Goal: Task Accomplishment & Management: Complete application form

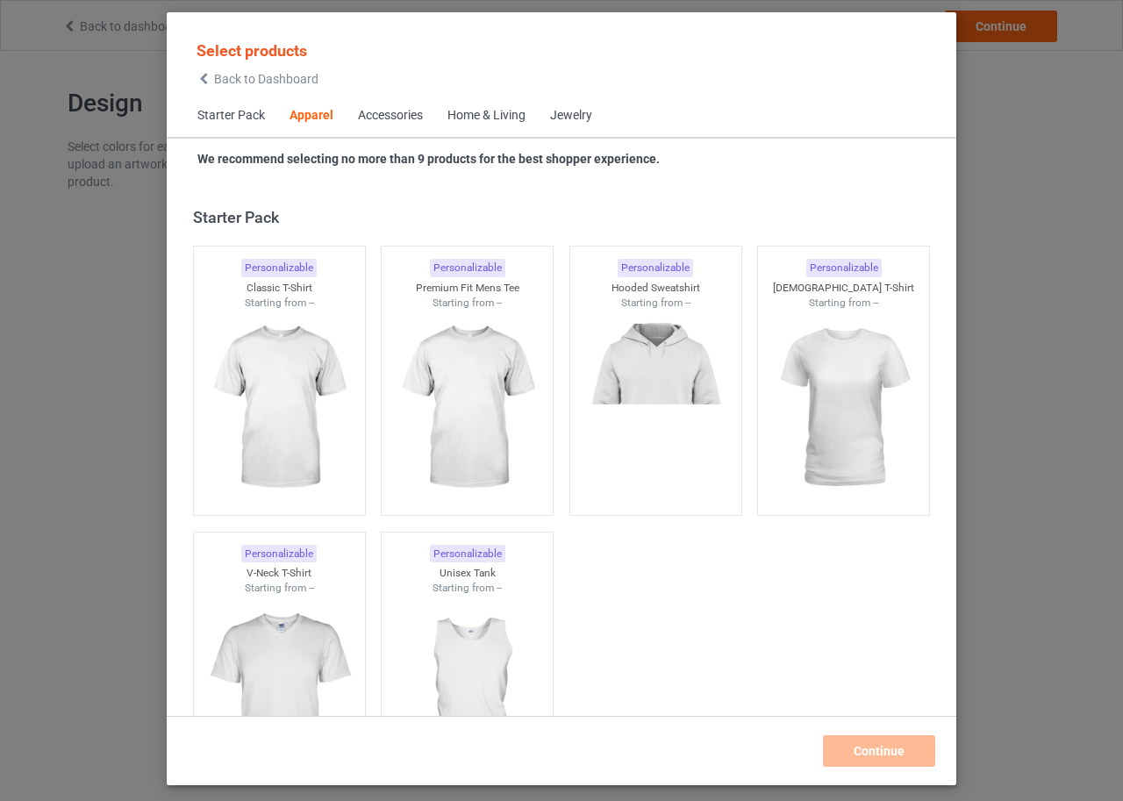
scroll to position [654, 0]
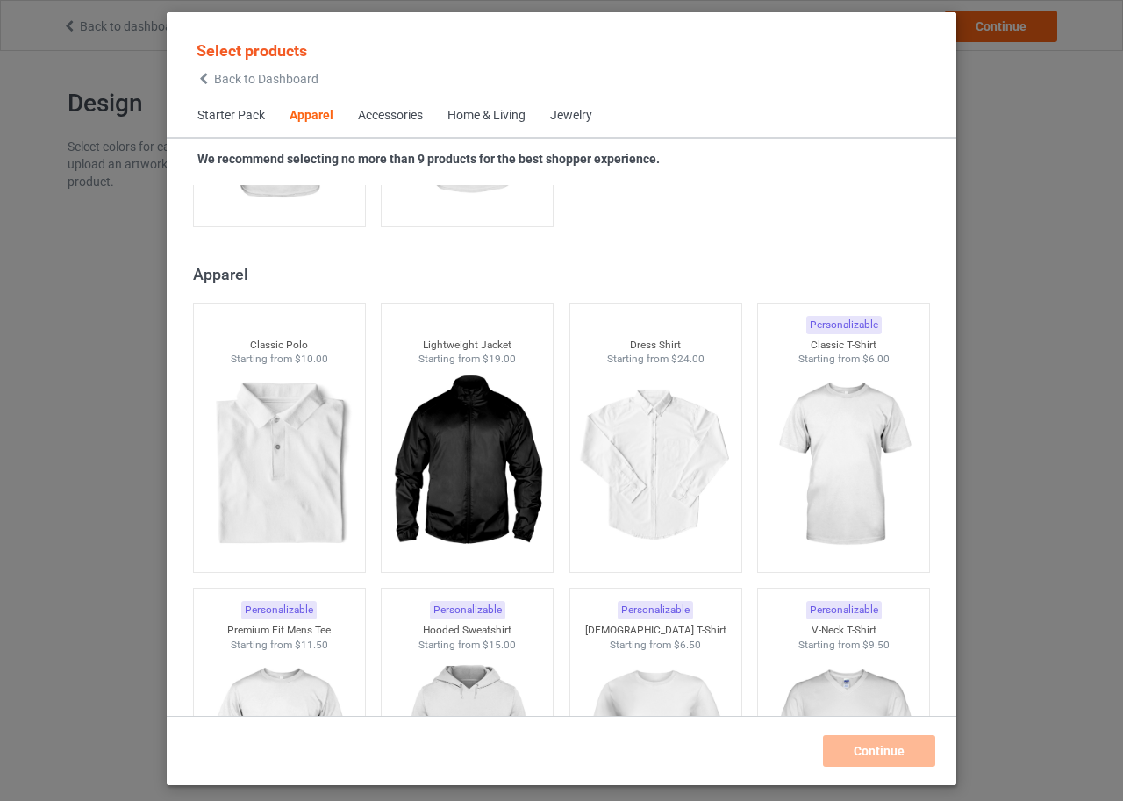
scroll to position [741, 0]
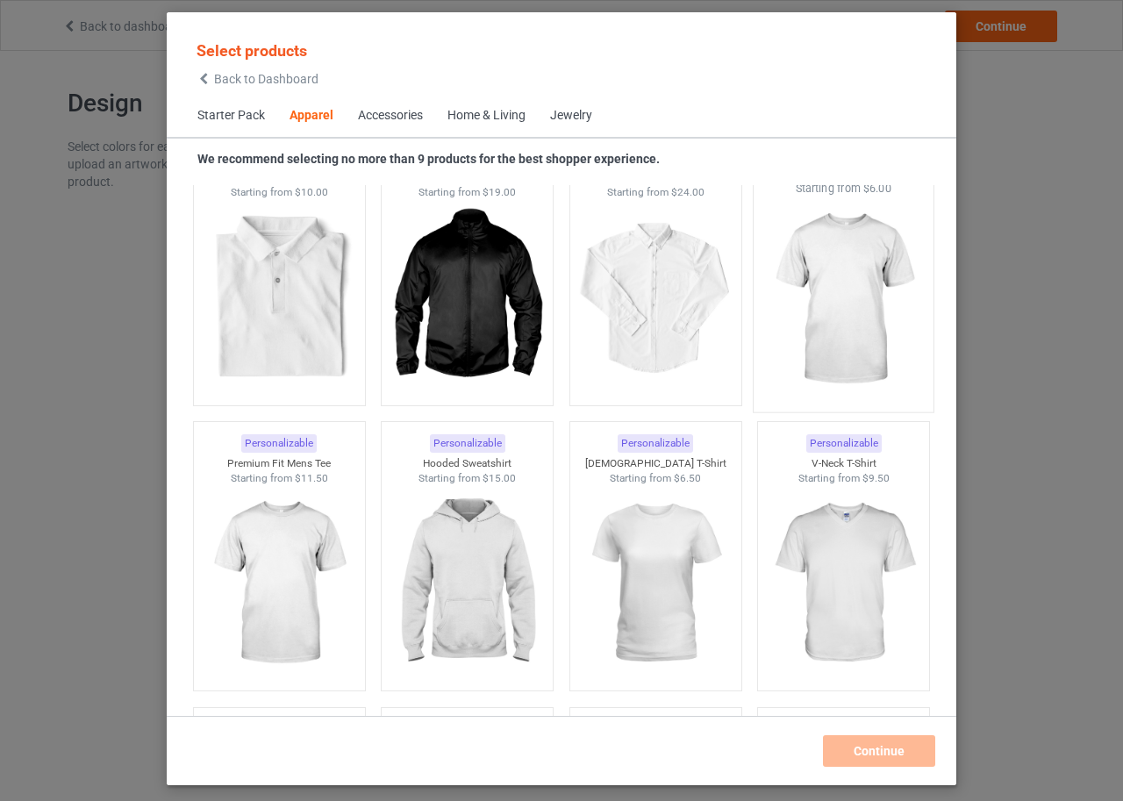
click at [820, 310] on img at bounding box center [844, 300] width 165 height 206
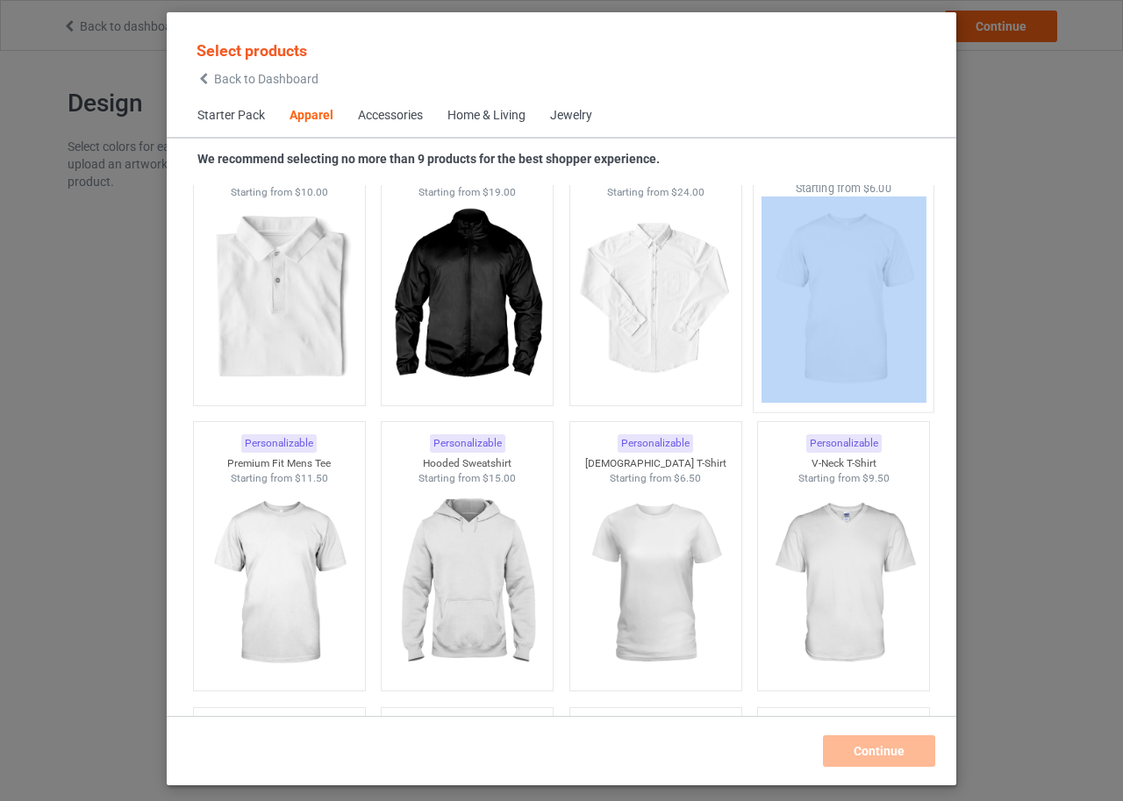
click at [823, 257] on img at bounding box center [844, 300] width 165 height 206
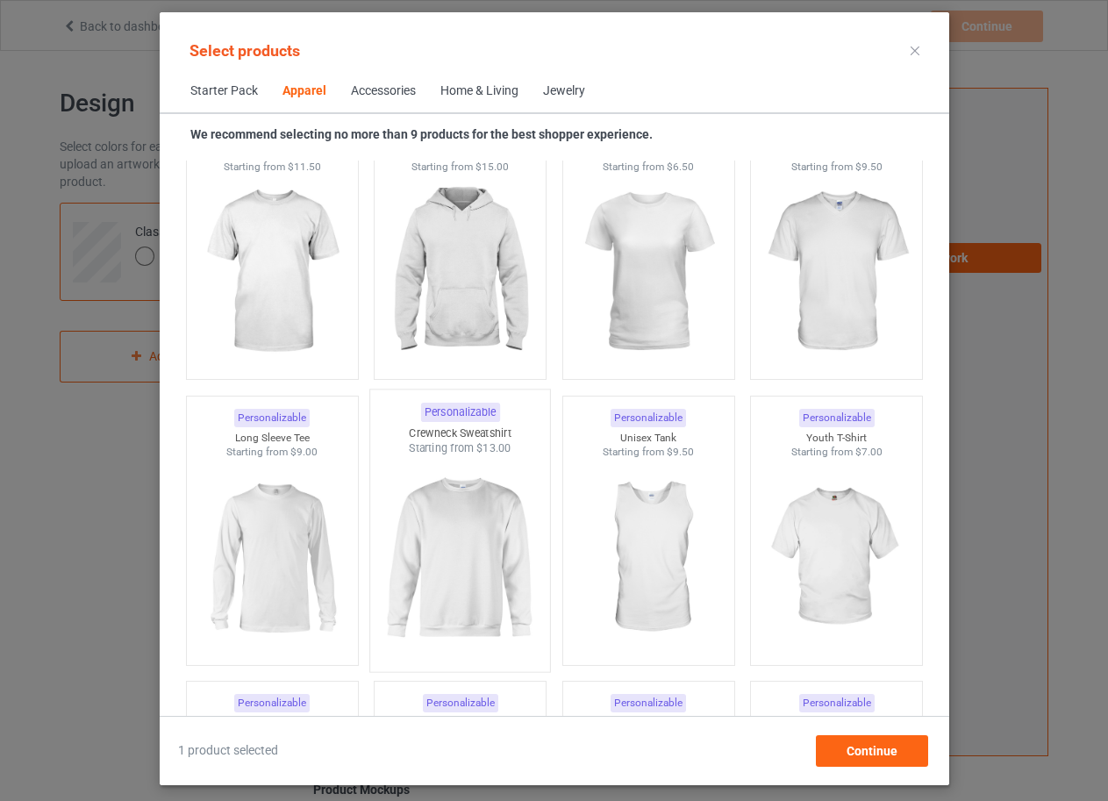
scroll to position [829, 0]
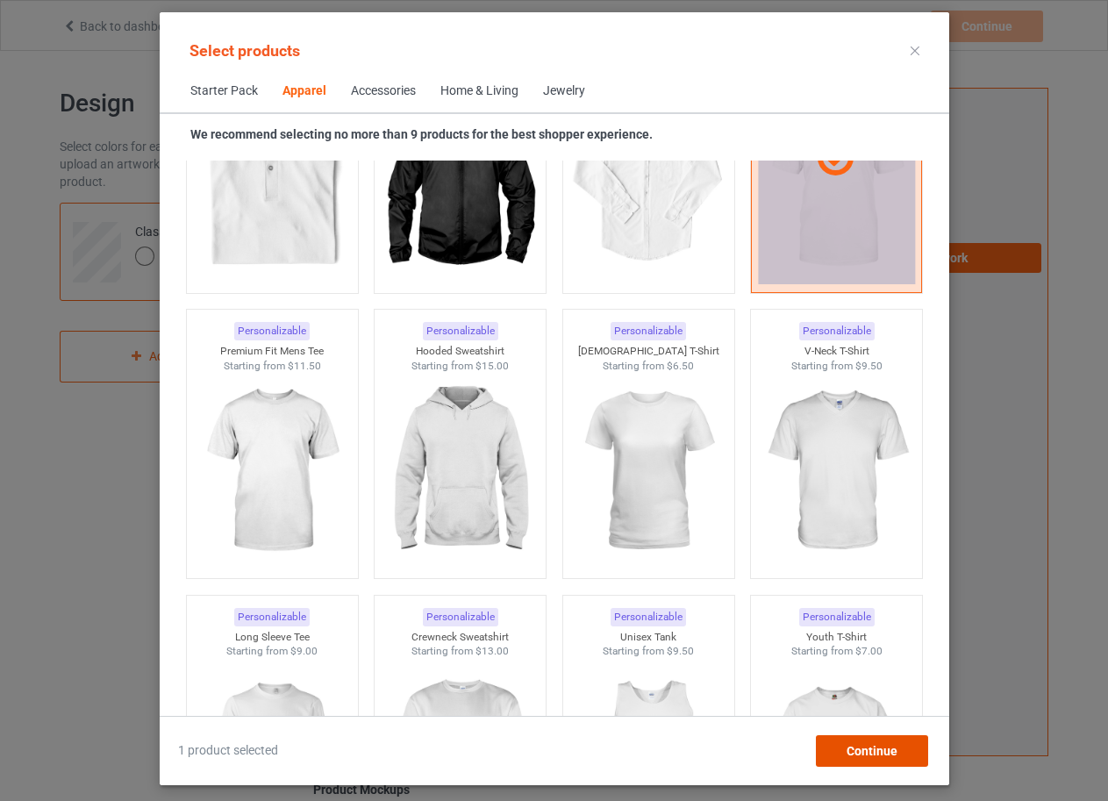
click at [852, 748] on span "Continue" at bounding box center [871, 751] width 51 height 14
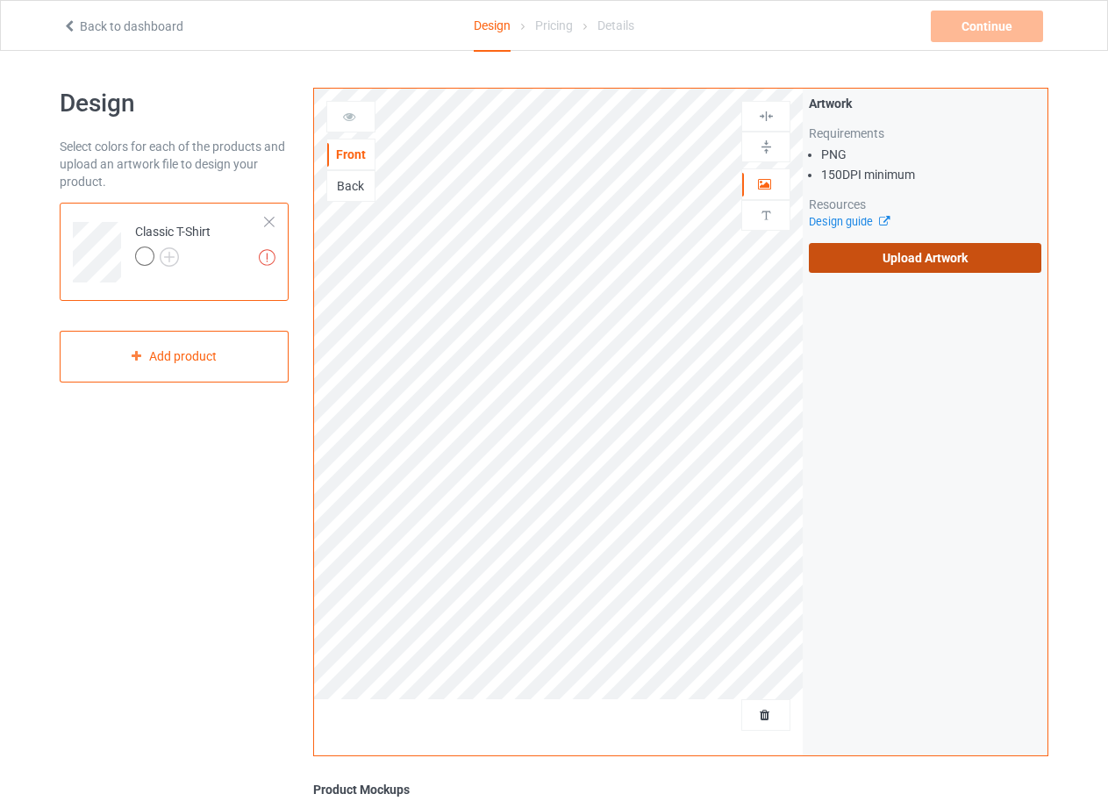
click at [887, 247] on label "Upload Artwork" at bounding box center [925, 258] width 233 height 30
click at [0, 0] on input "Upload Artwork" at bounding box center [0, 0] width 0 height 0
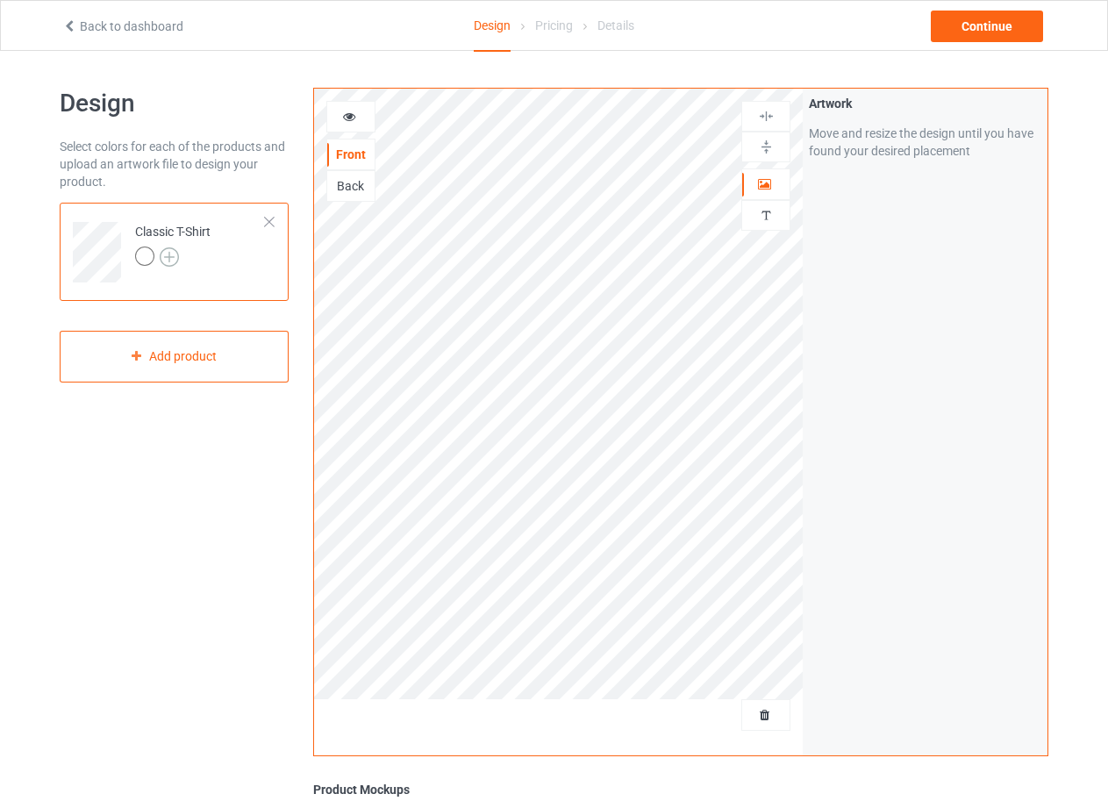
click at [169, 251] on img at bounding box center [169, 256] width 19 height 19
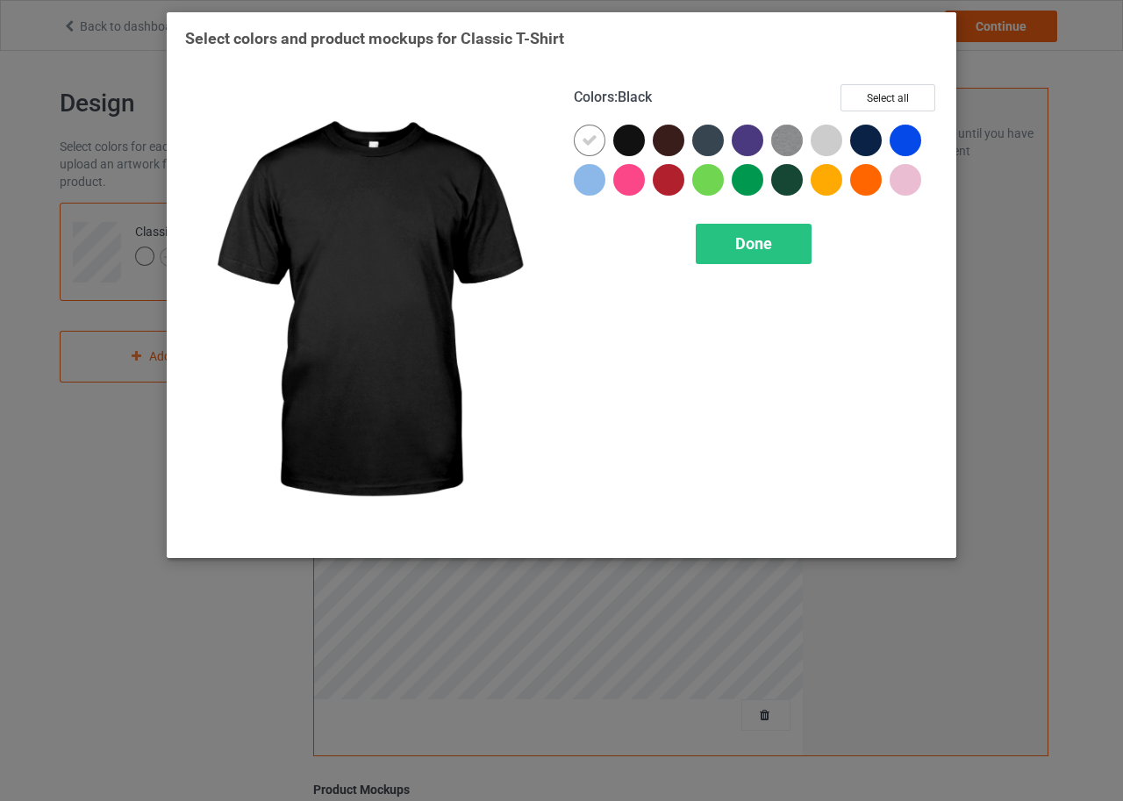
click at [632, 142] on div at bounding box center [629, 141] width 32 height 32
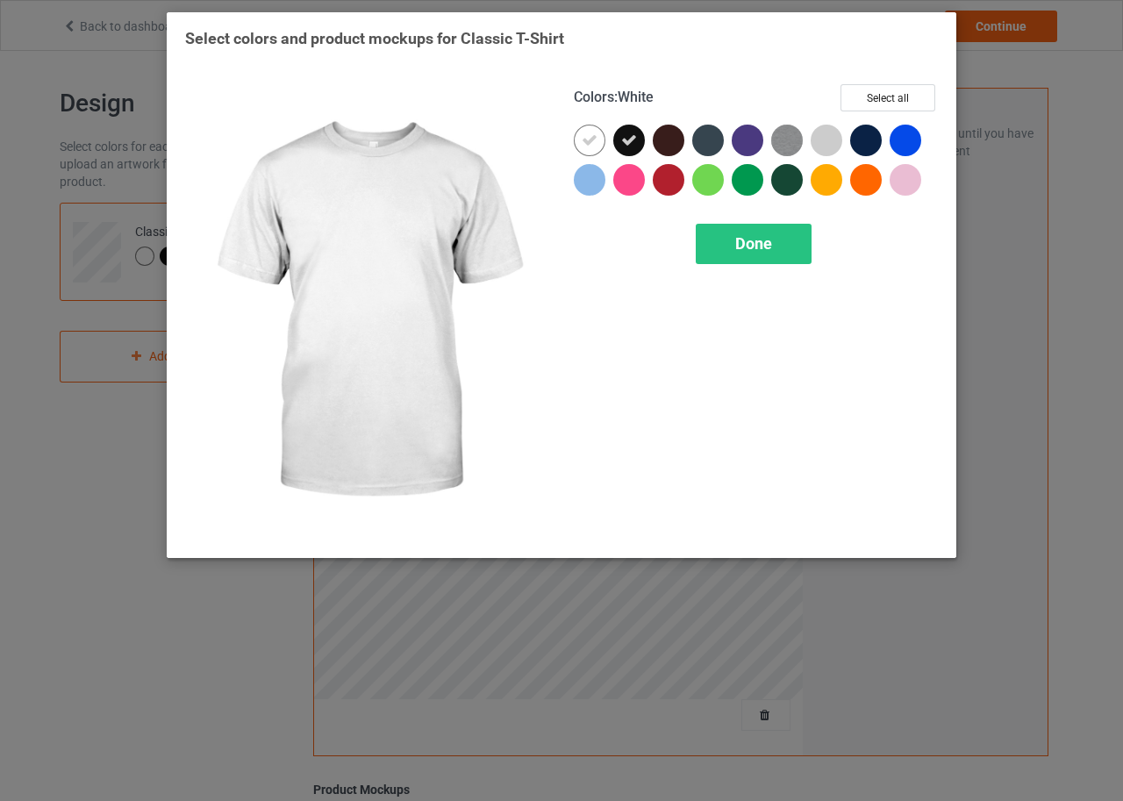
click at [590, 143] on icon at bounding box center [590, 140] width 16 height 16
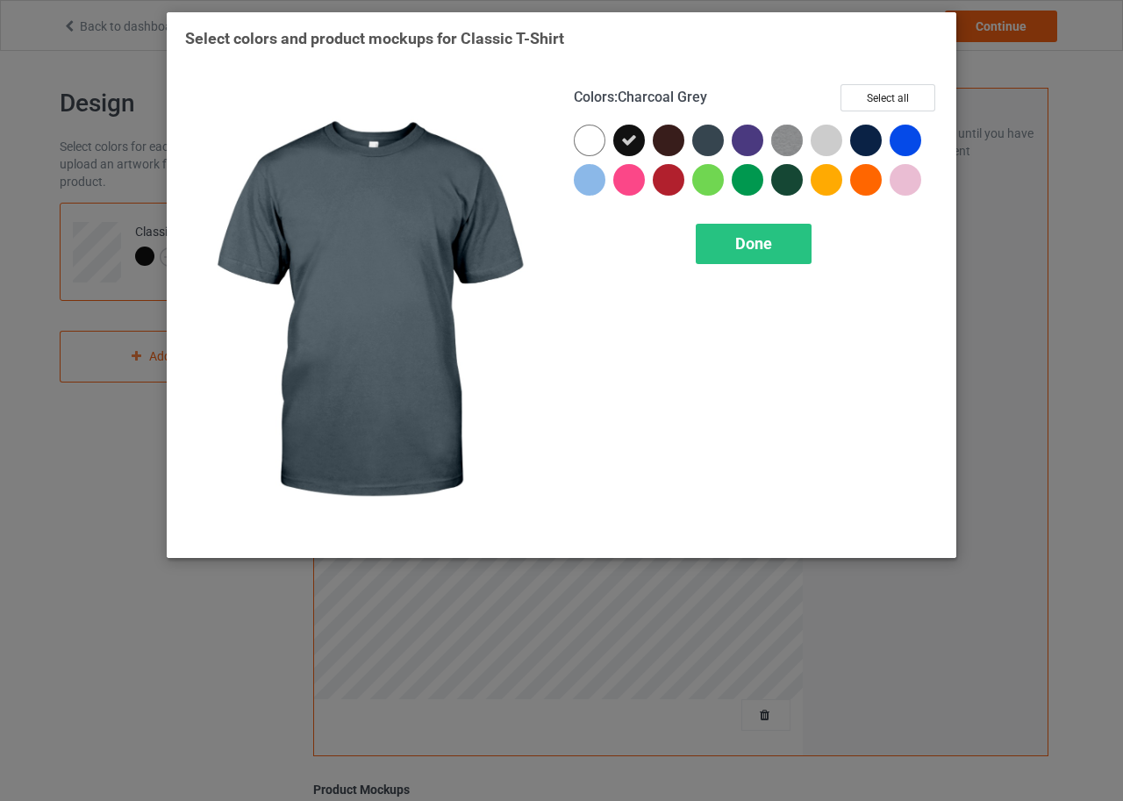
click at [708, 138] on div at bounding box center [708, 141] width 32 height 32
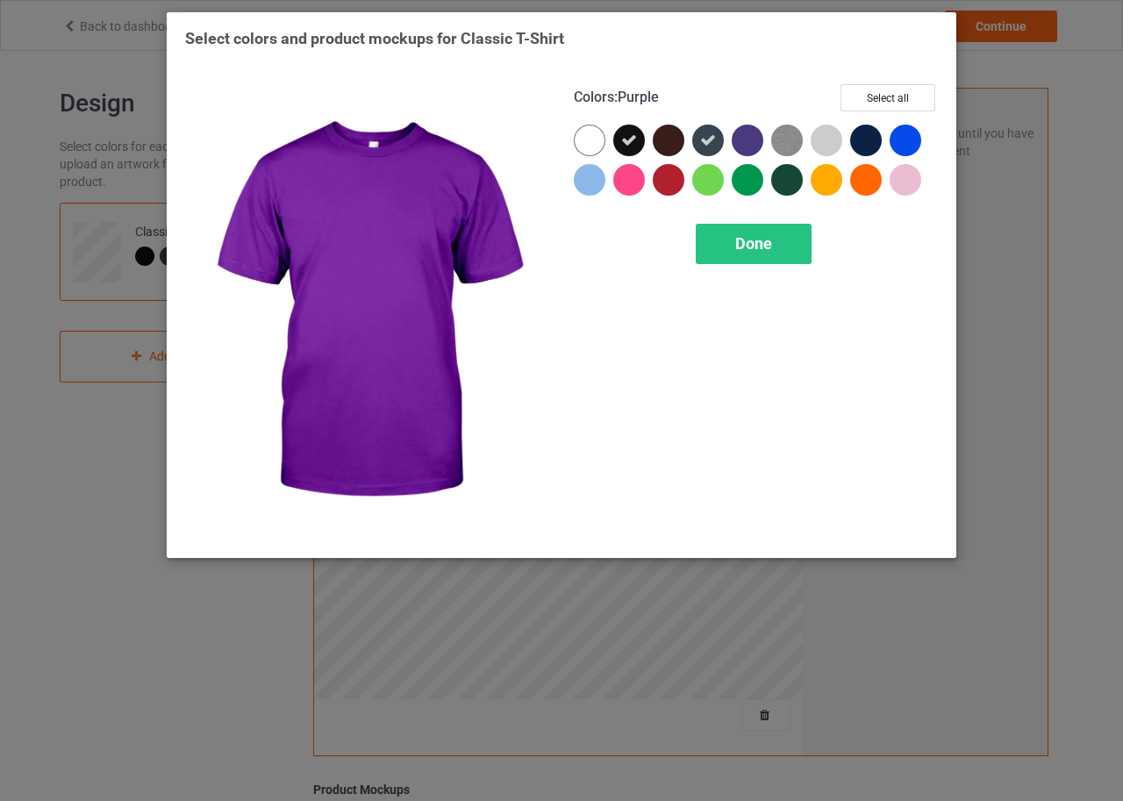
click at [744, 134] on div at bounding box center [748, 141] width 32 height 32
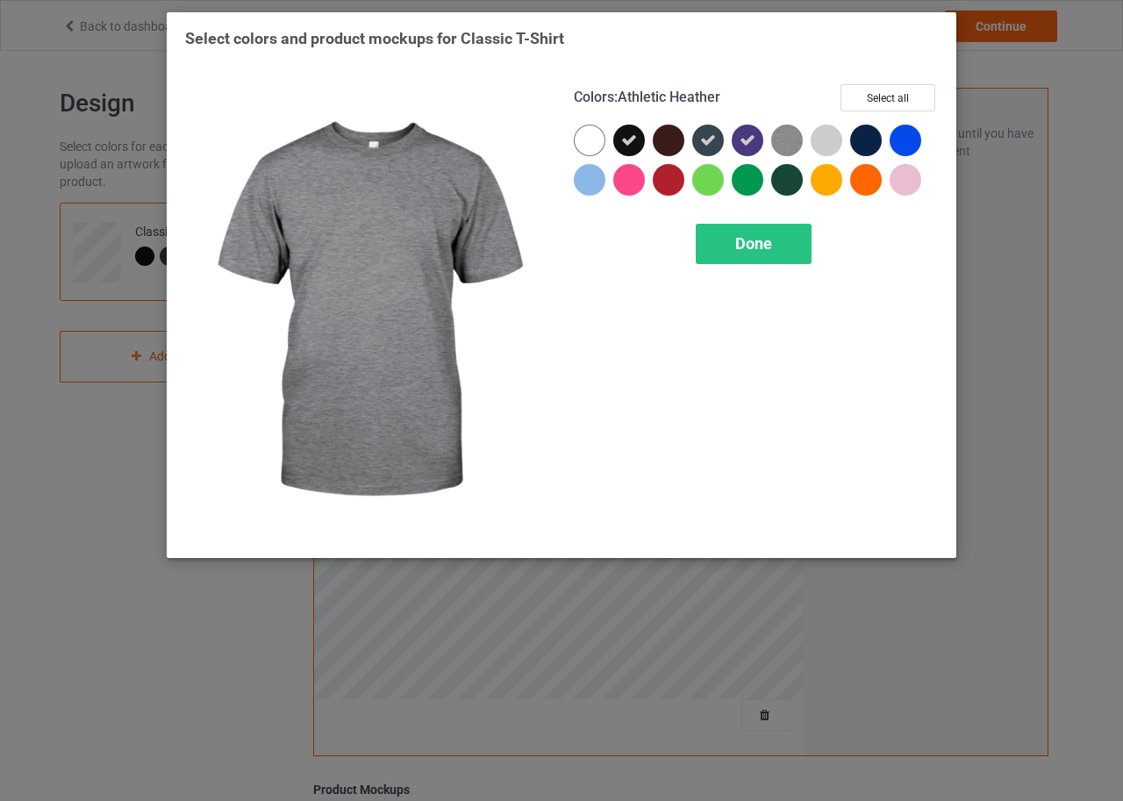
click at [788, 140] on img at bounding box center [787, 141] width 32 height 32
click at [788, 140] on icon at bounding box center [787, 140] width 16 height 16
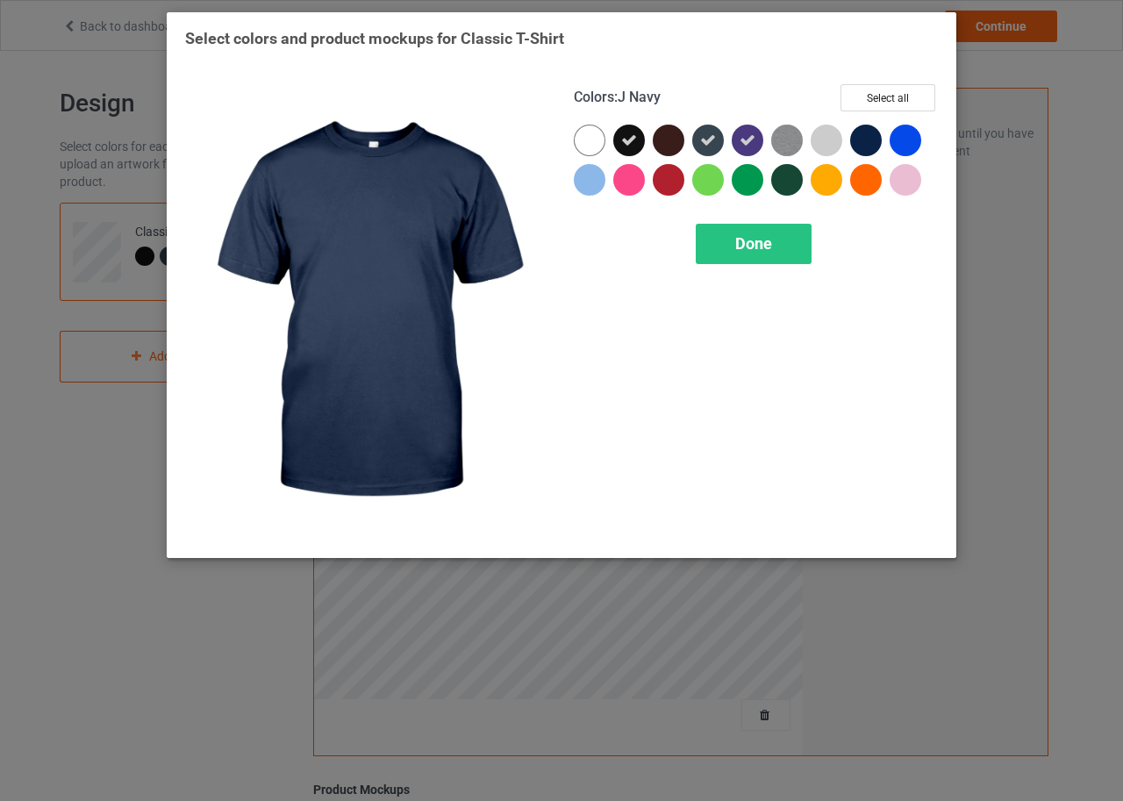
click at [869, 140] on div at bounding box center [866, 141] width 32 height 32
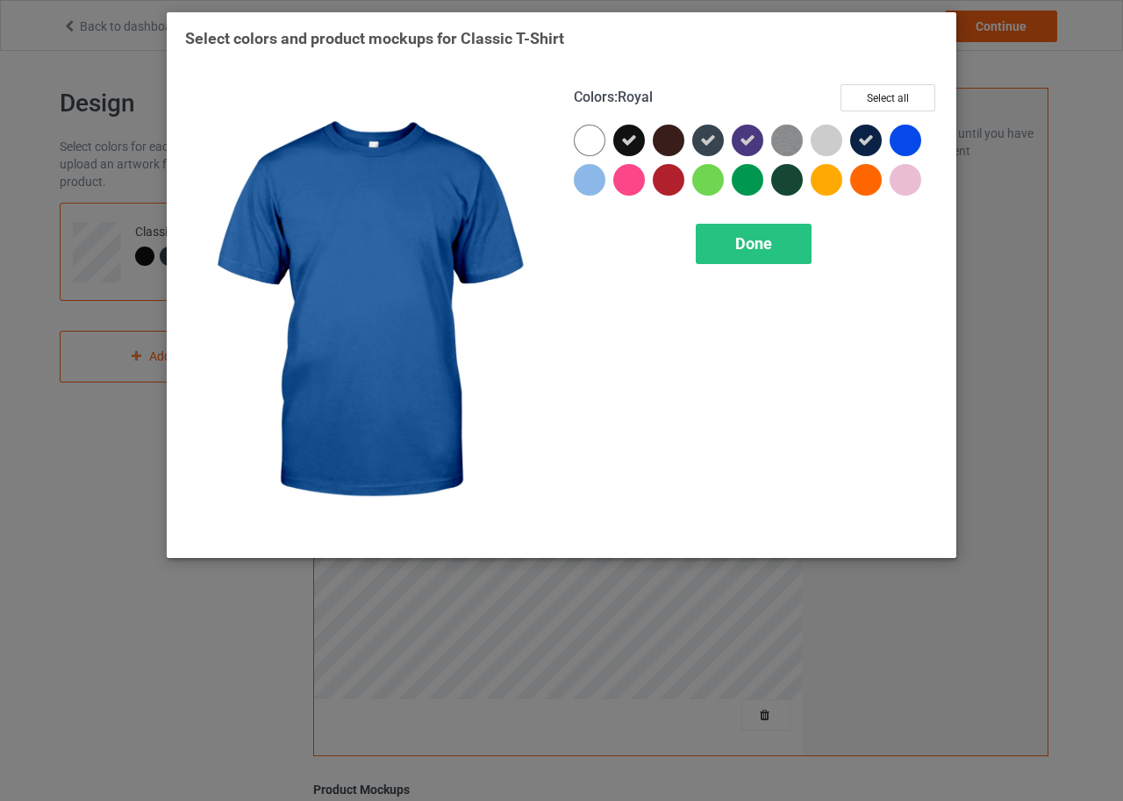
click at [899, 137] on div at bounding box center [906, 141] width 32 height 32
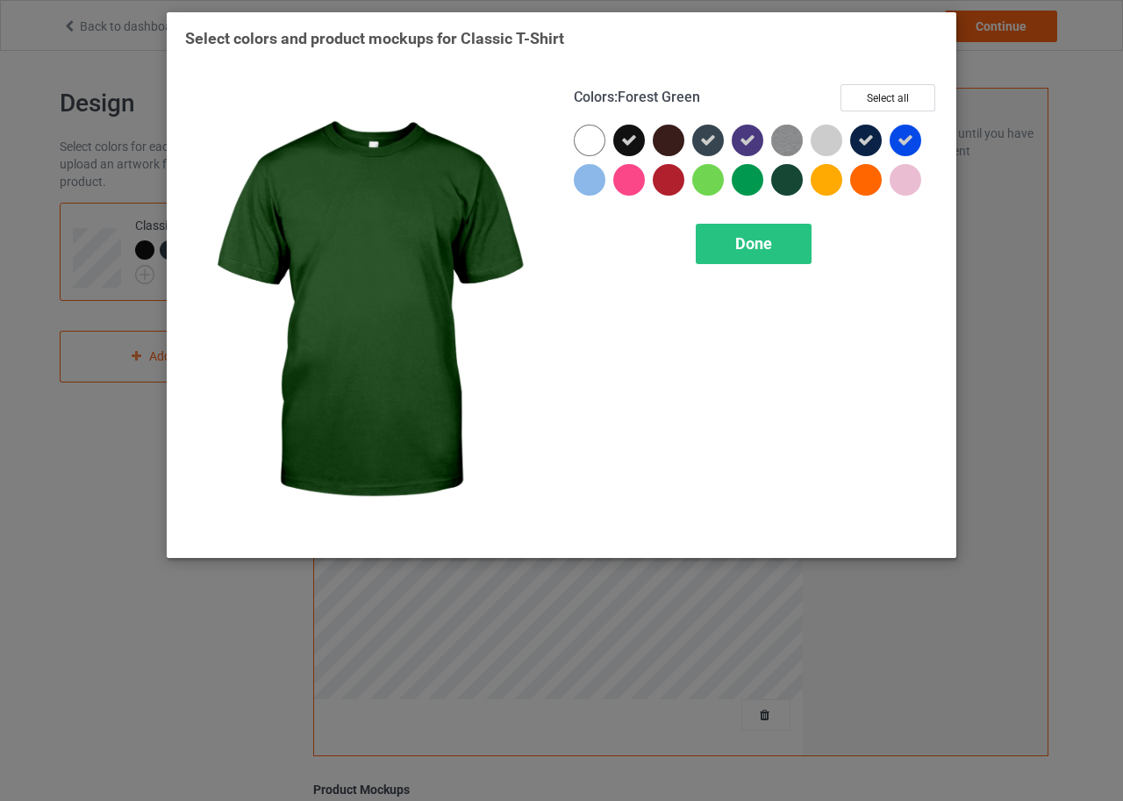
click at [791, 176] on div at bounding box center [787, 180] width 32 height 32
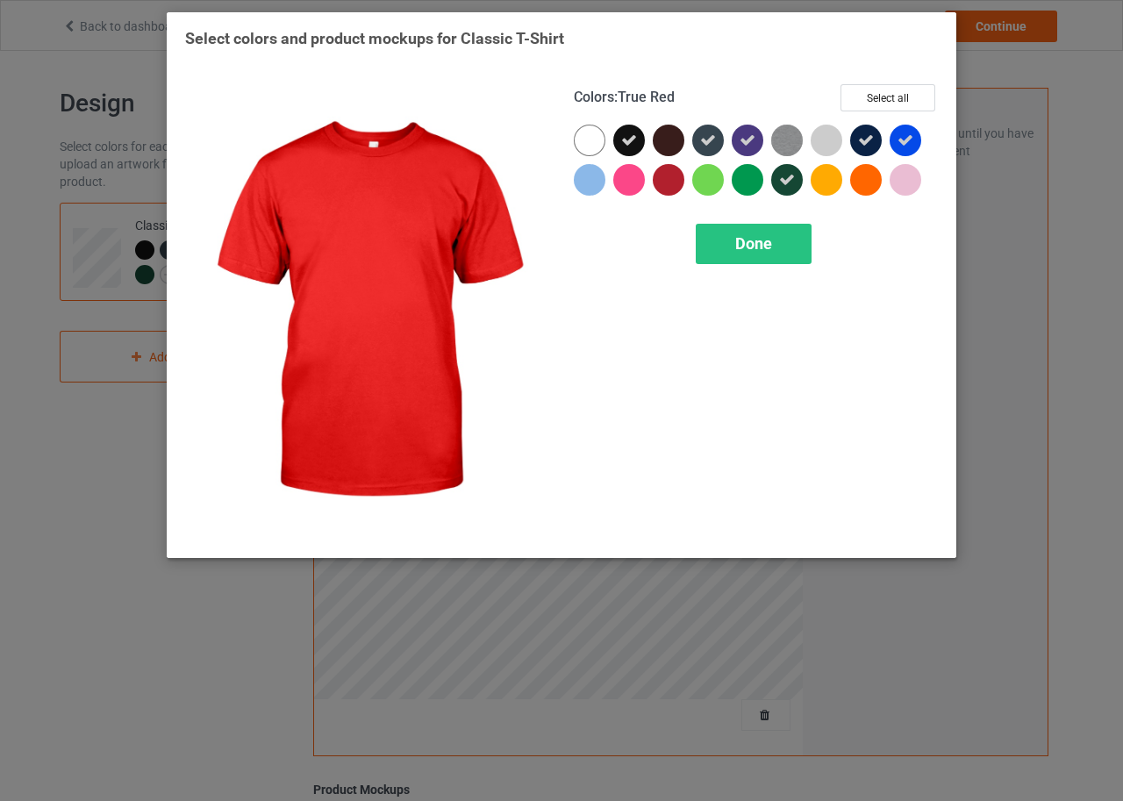
click at [663, 171] on div at bounding box center [669, 180] width 32 height 32
click at [658, 178] on div at bounding box center [669, 180] width 32 height 32
click at [674, 182] on div at bounding box center [669, 180] width 32 height 32
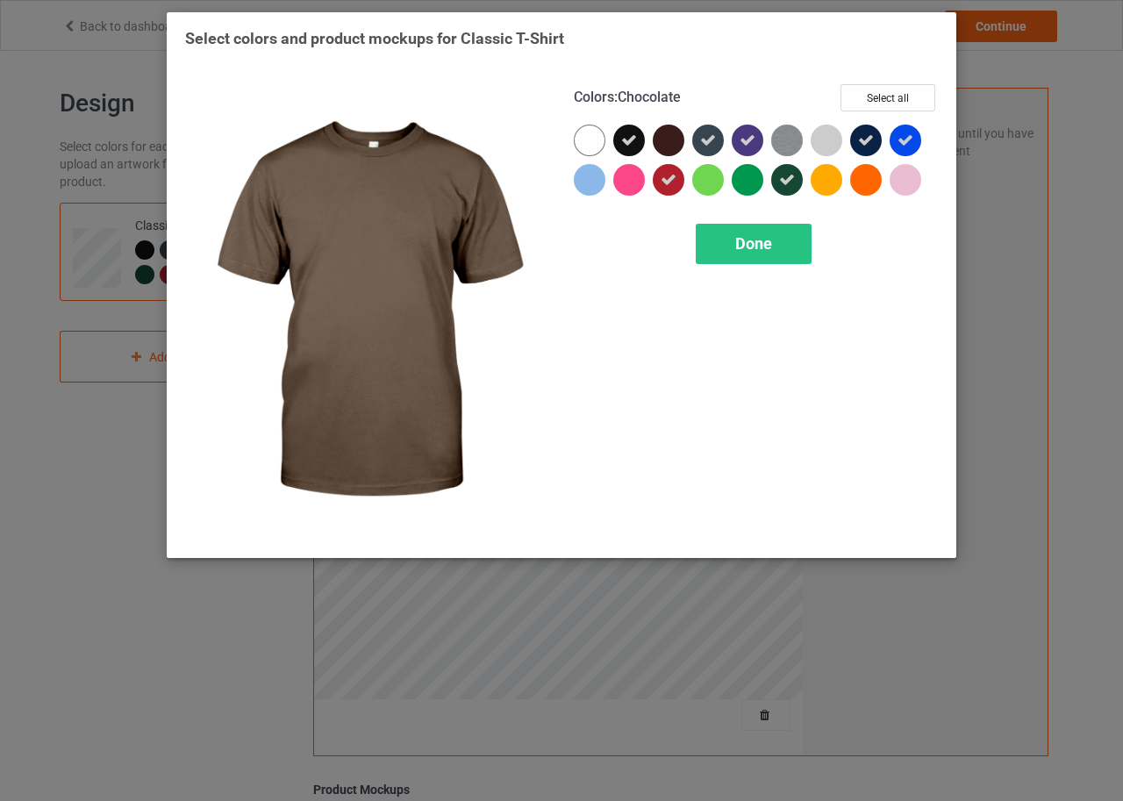
click at [668, 126] on div at bounding box center [669, 141] width 32 height 32
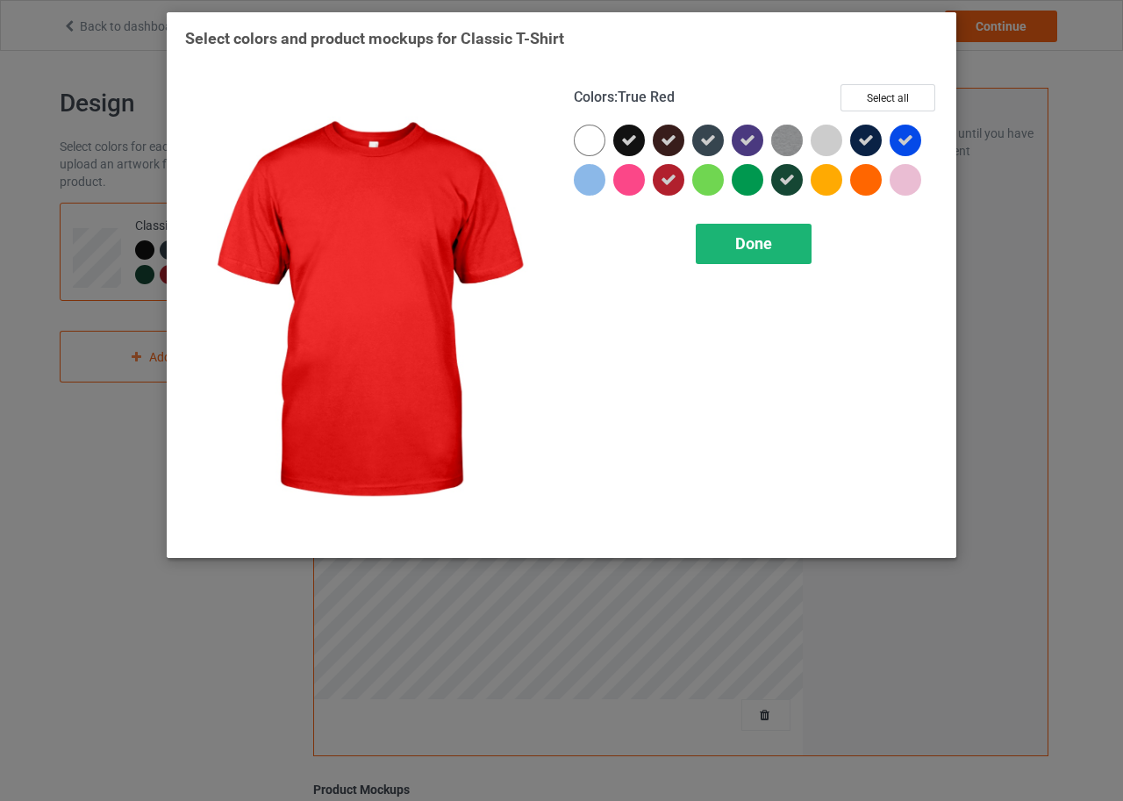
click at [739, 244] on span "Done" at bounding box center [753, 243] width 37 height 18
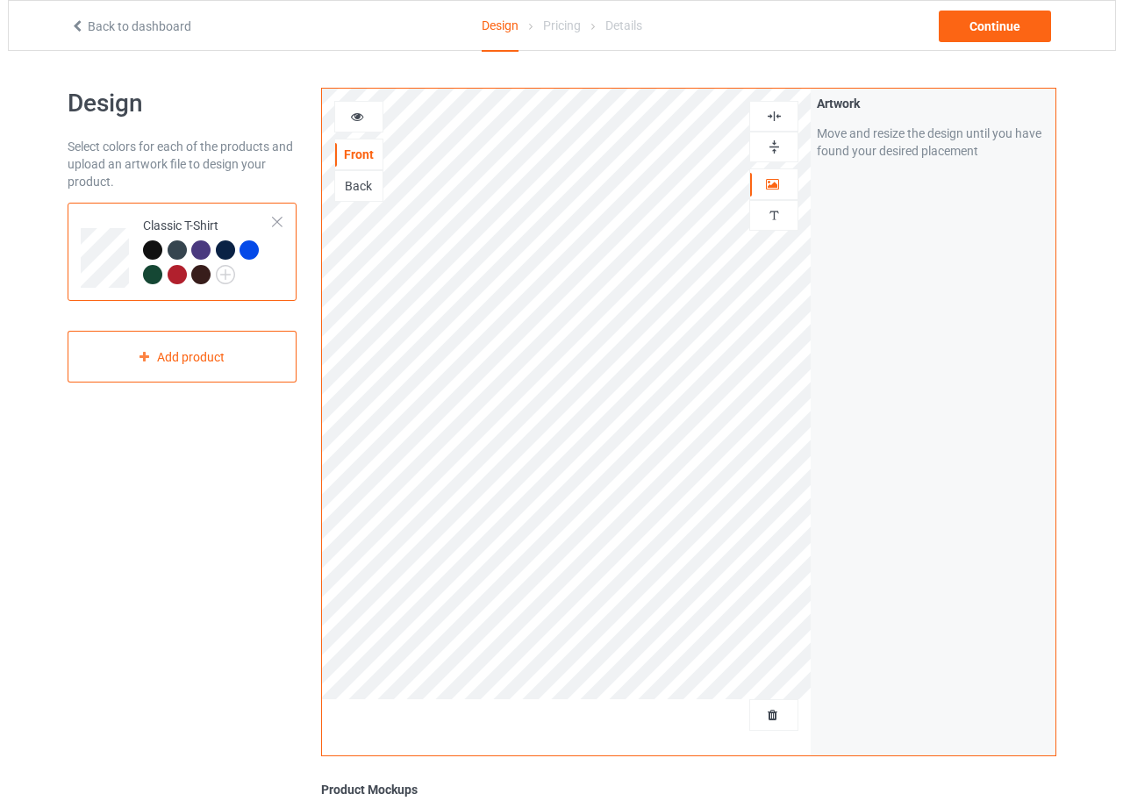
scroll to position [334, 0]
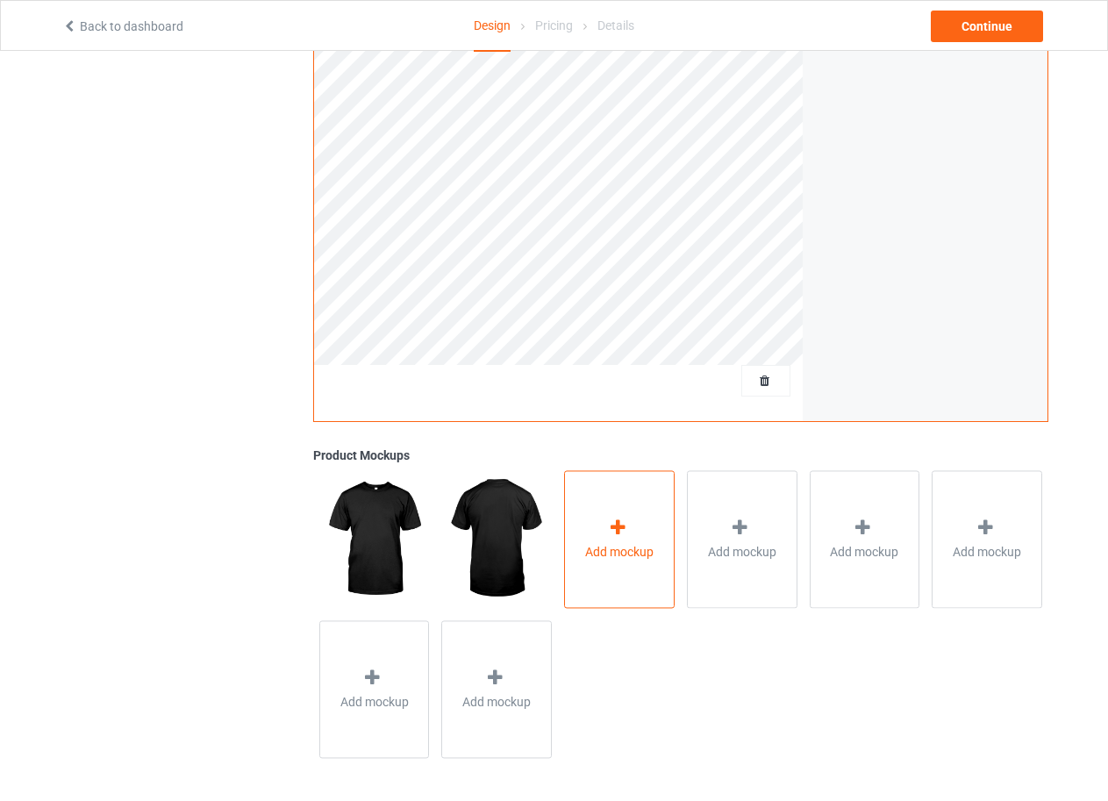
click at [619, 497] on div "Add mockup" at bounding box center [619, 539] width 111 height 138
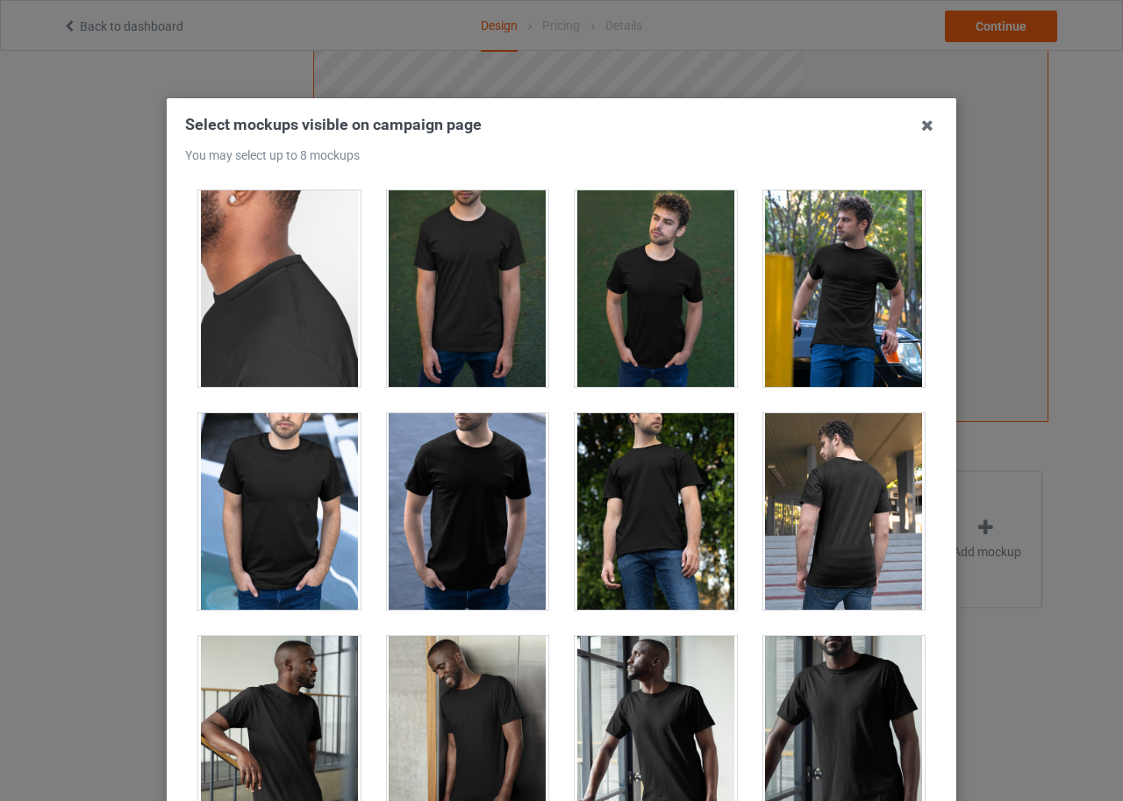
scroll to position [1228, 0]
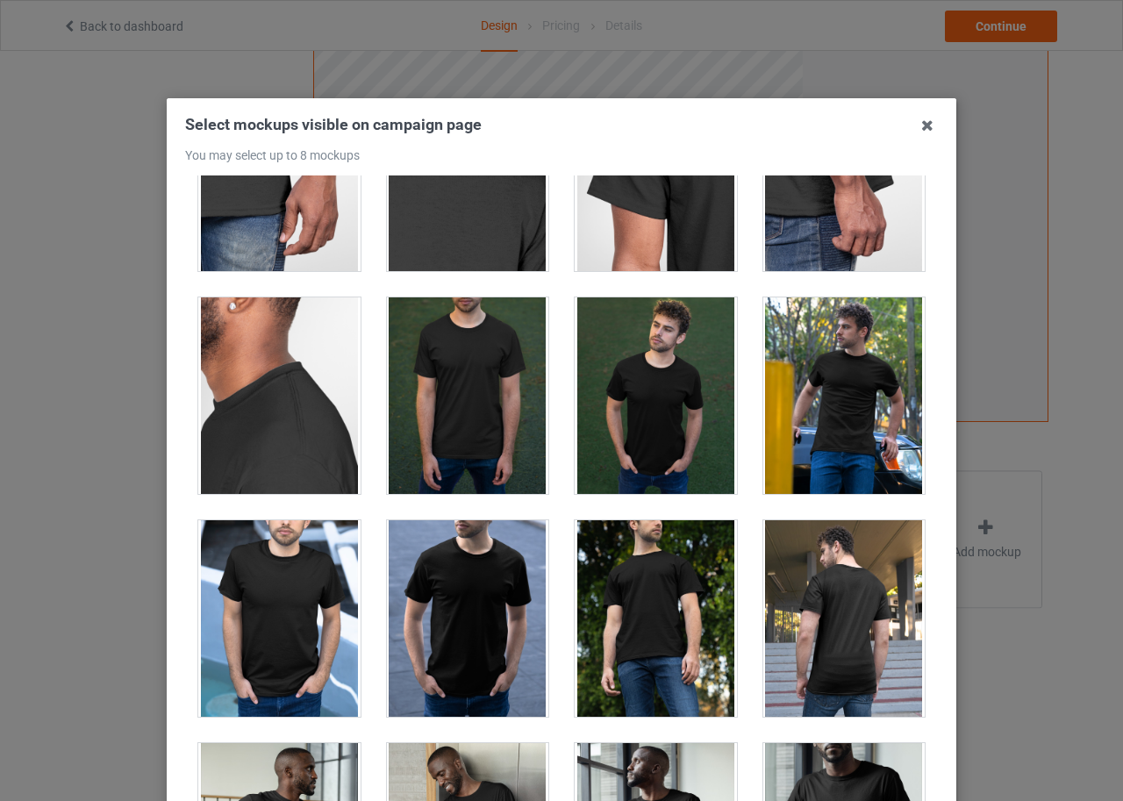
click at [803, 427] on div at bounding box center [844, 395] width 162 height 197
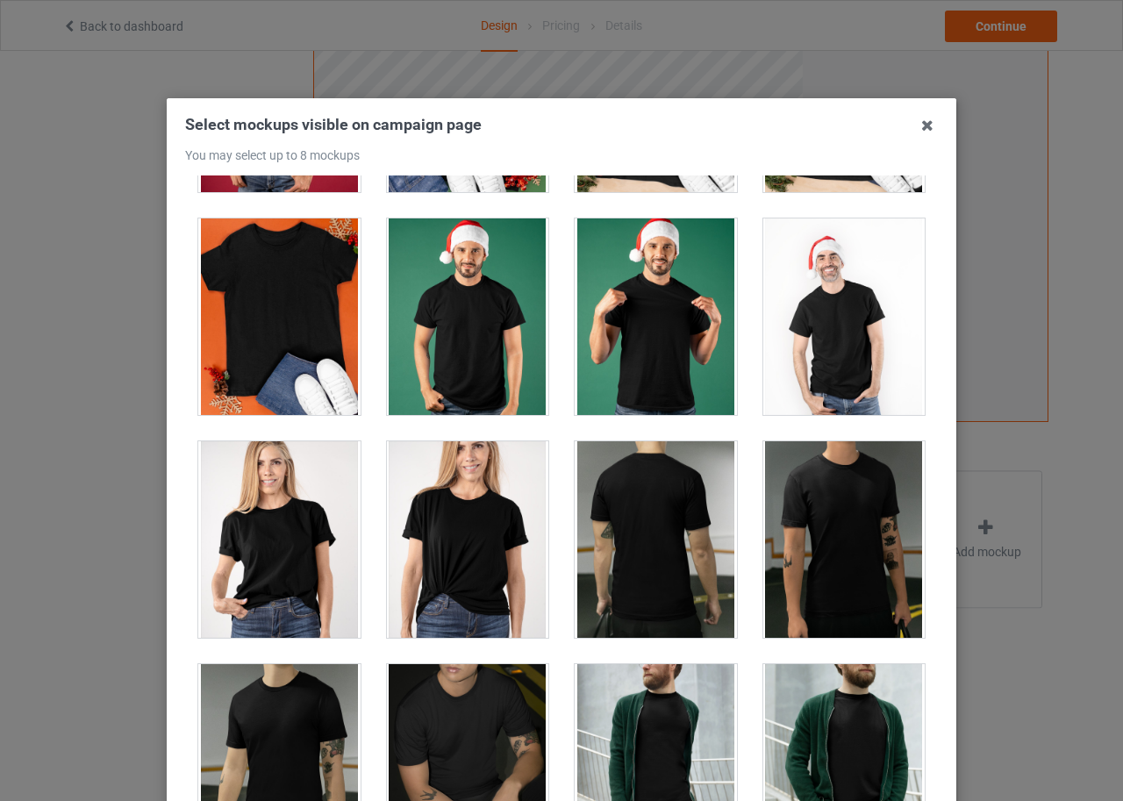
scroll to position [2808, 0]
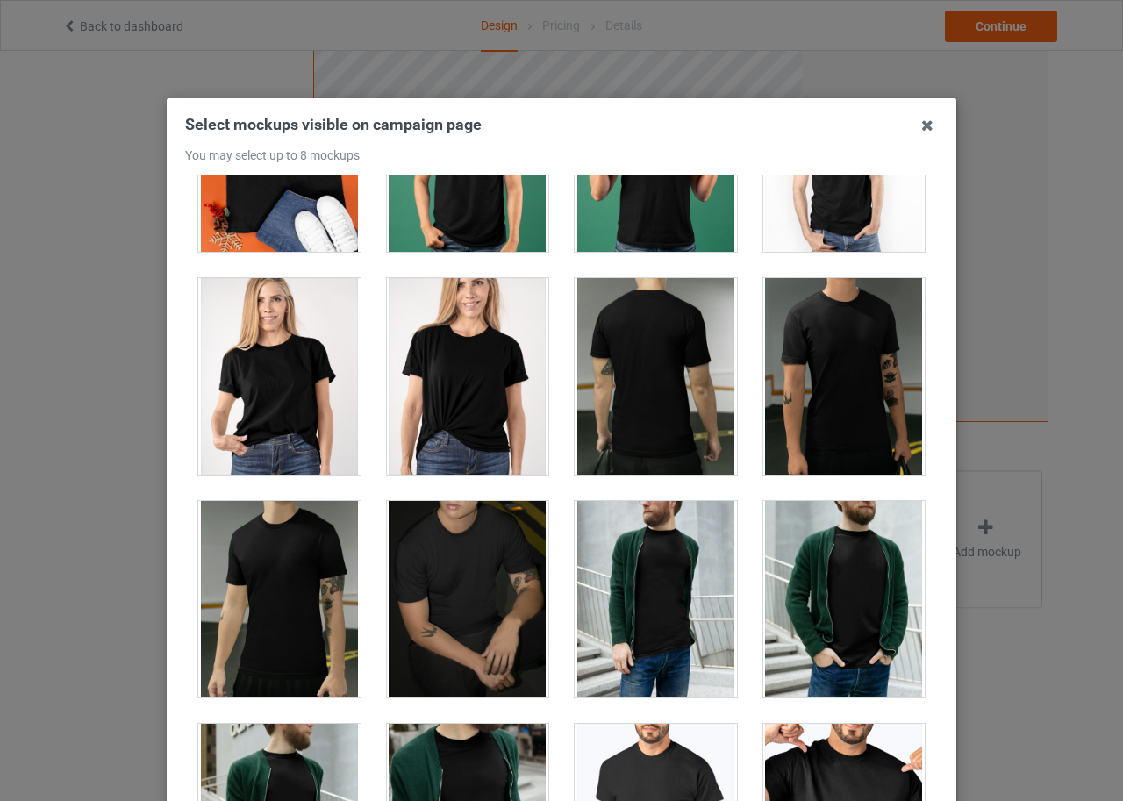
click at [265, 411] on div at bounding box center [279, 376] width 162 height 197
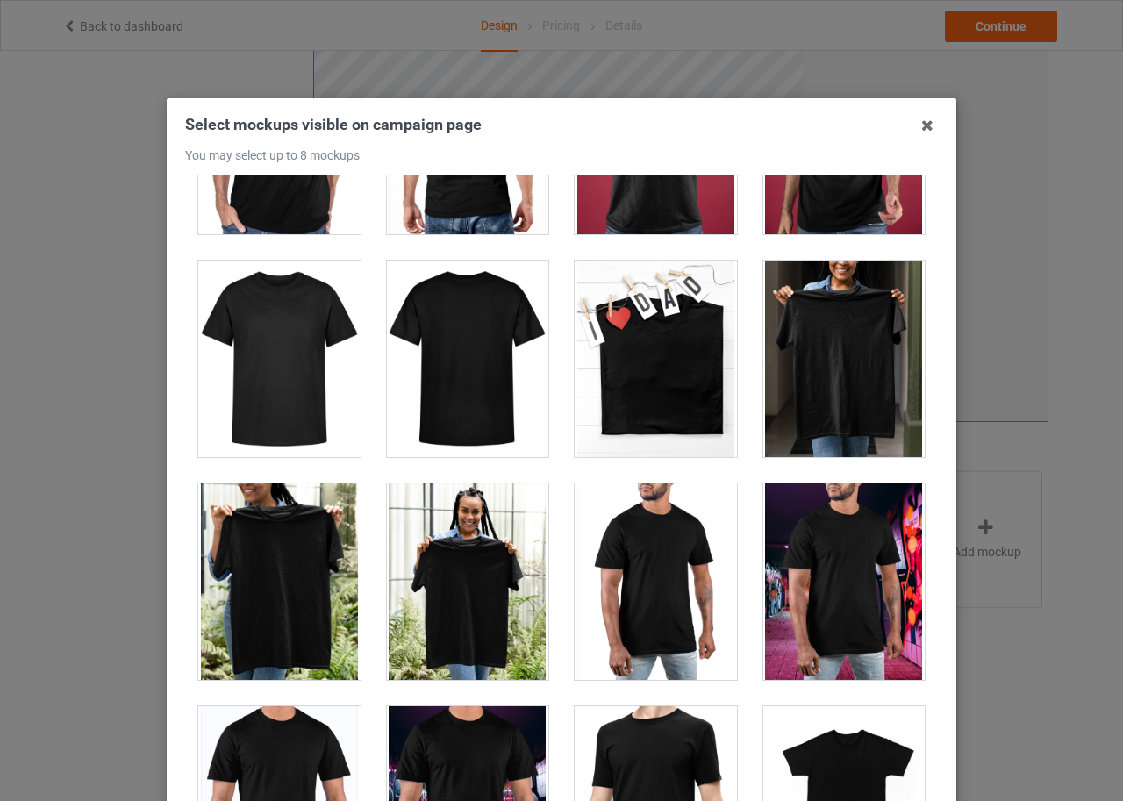
scroll to position [7722, 0]
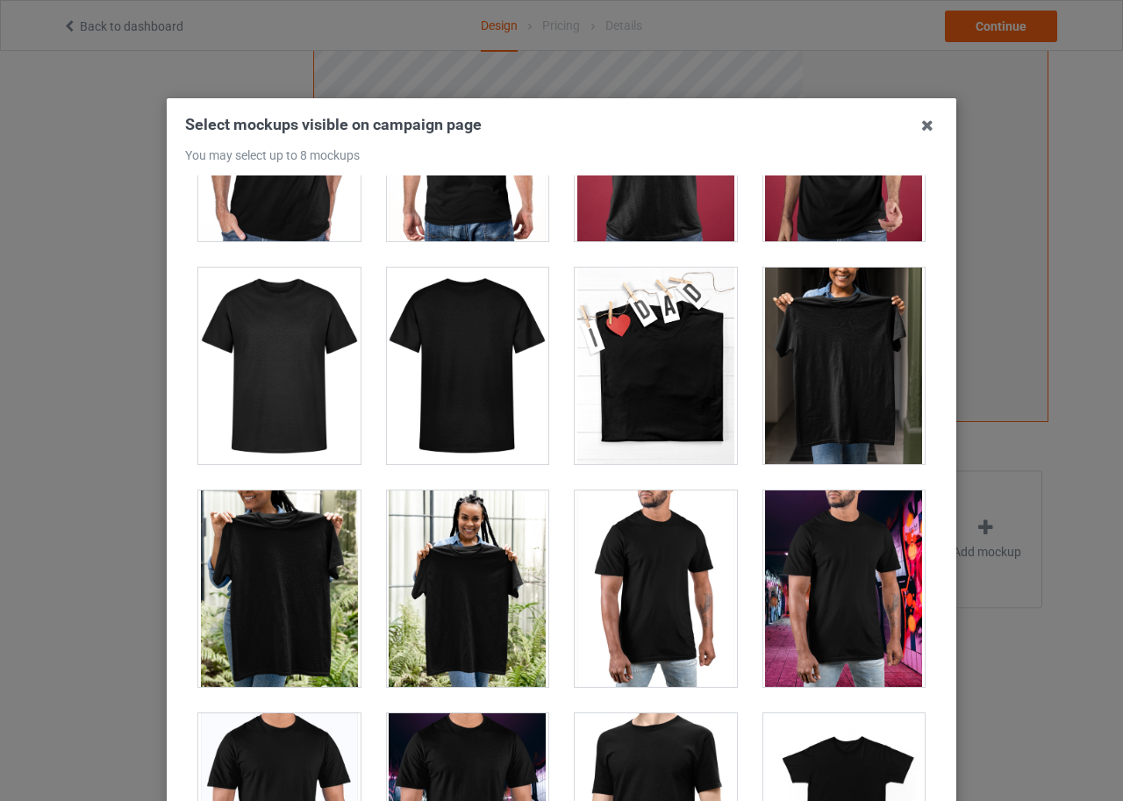
click at [300, 406] on div at bounding box center [279, 366] width 162 height 197
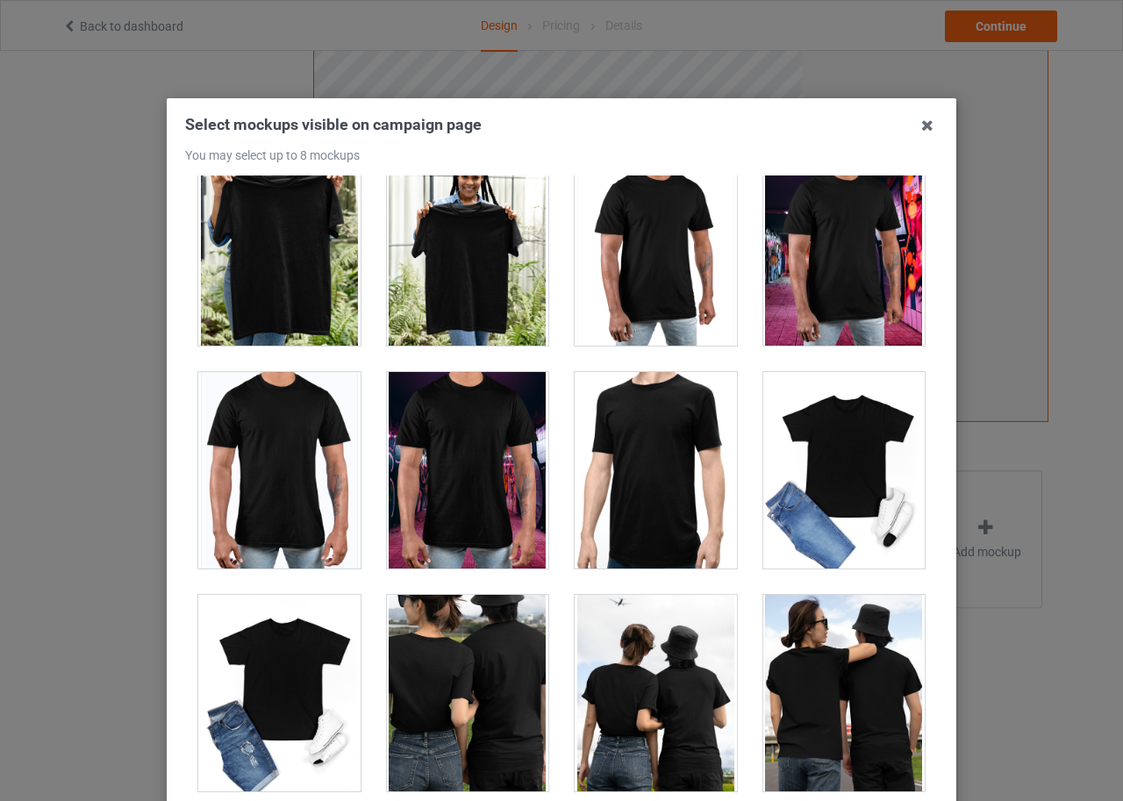
scroll to position [8073, 0]
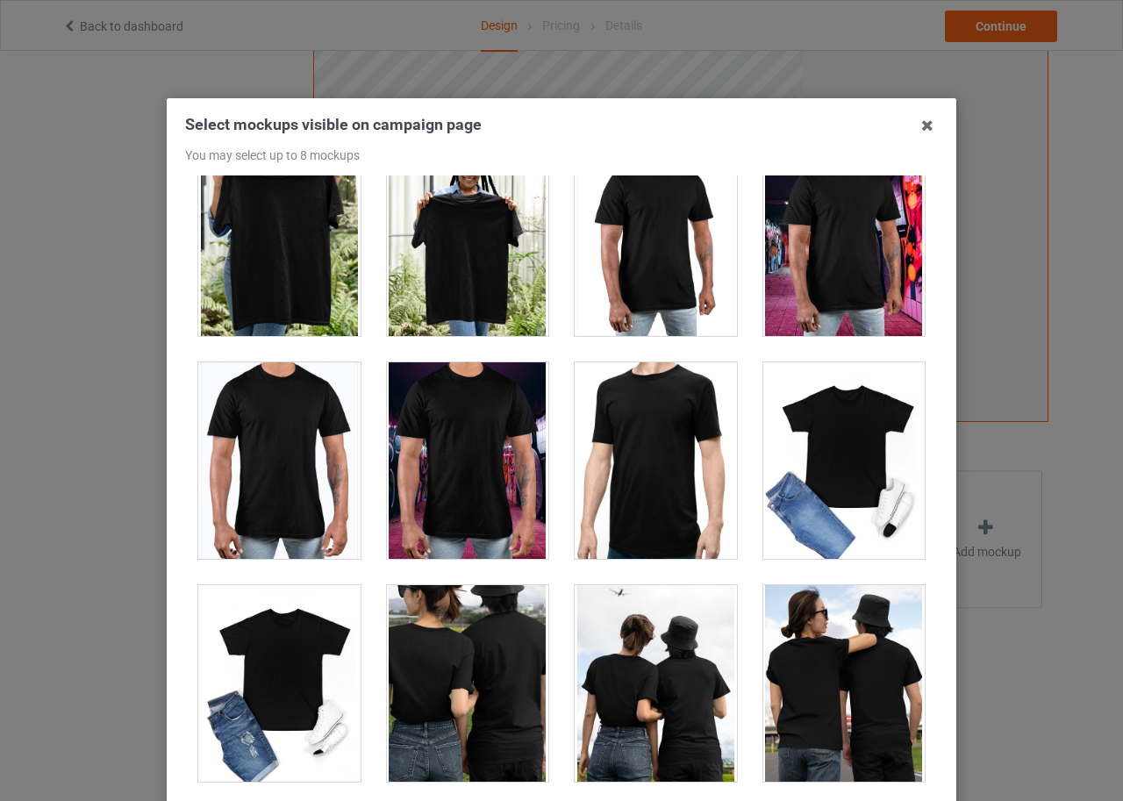
click at [478, 445] on div at bounding box center [468, 460] width 162 height 197
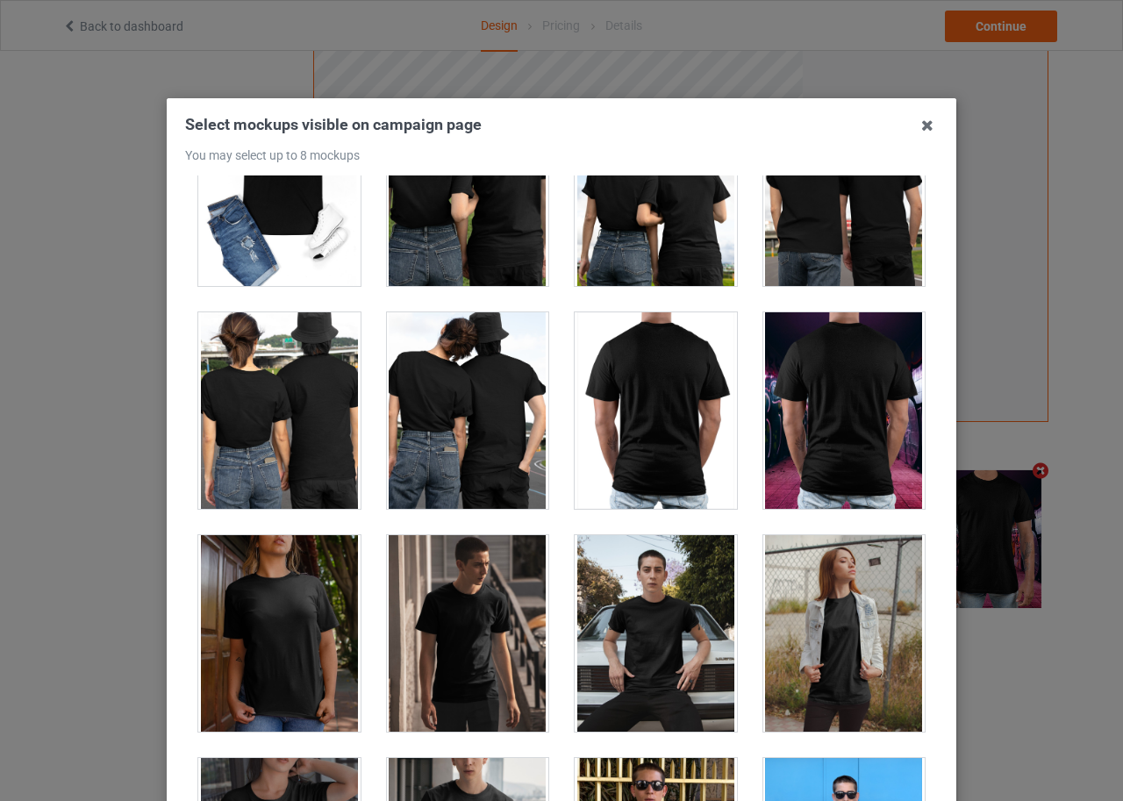
scroll to position [8599, 0]
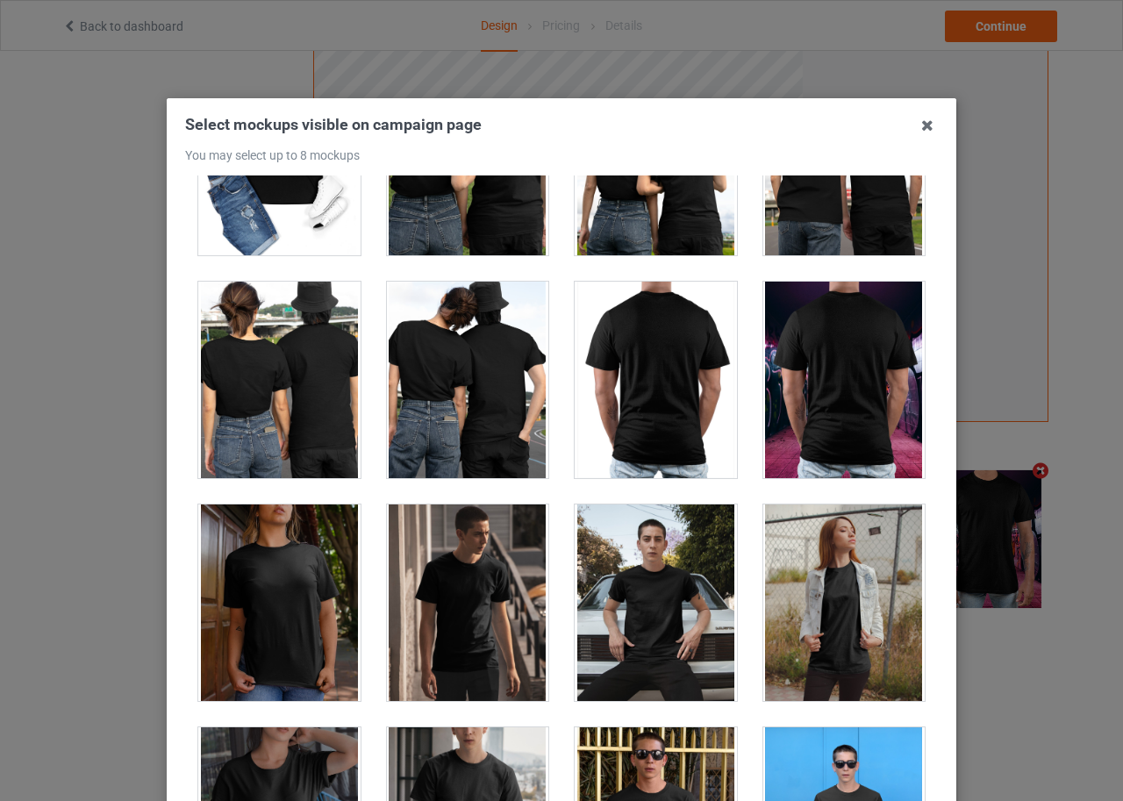
click at [490, 593] on div at bounding box center [468, 603] width 162 height 197
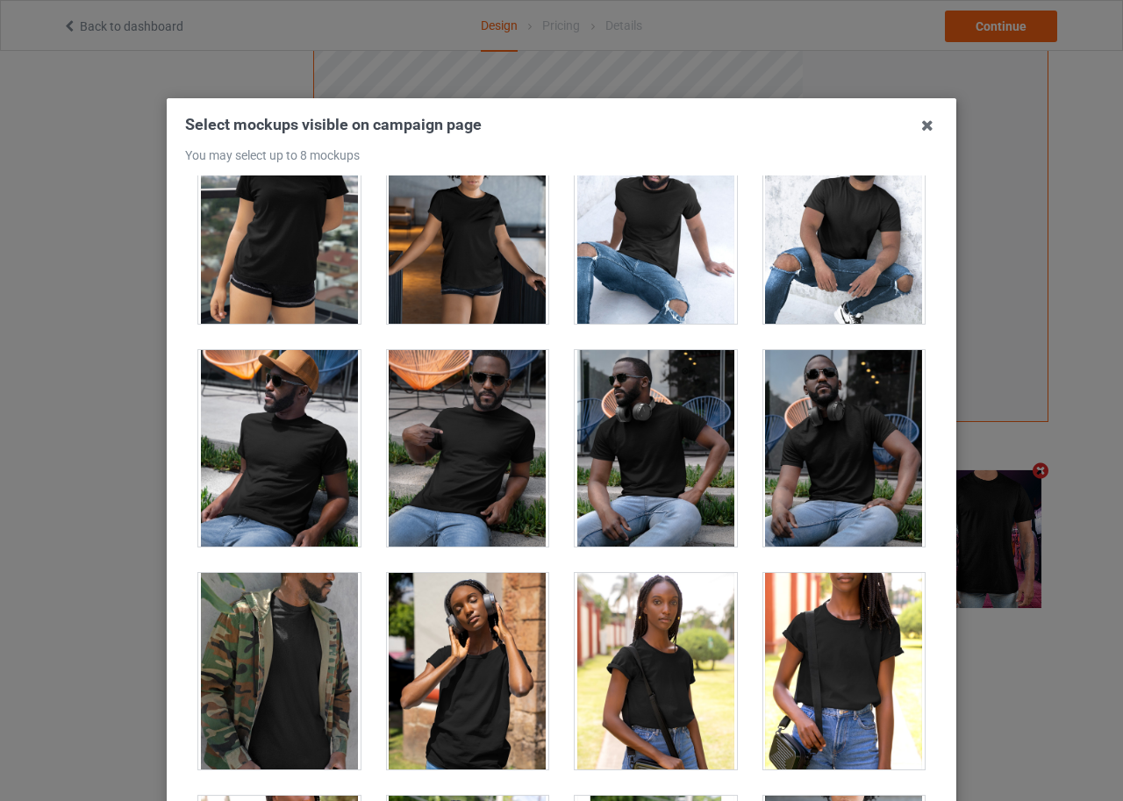
scroll to position [12197, 0]
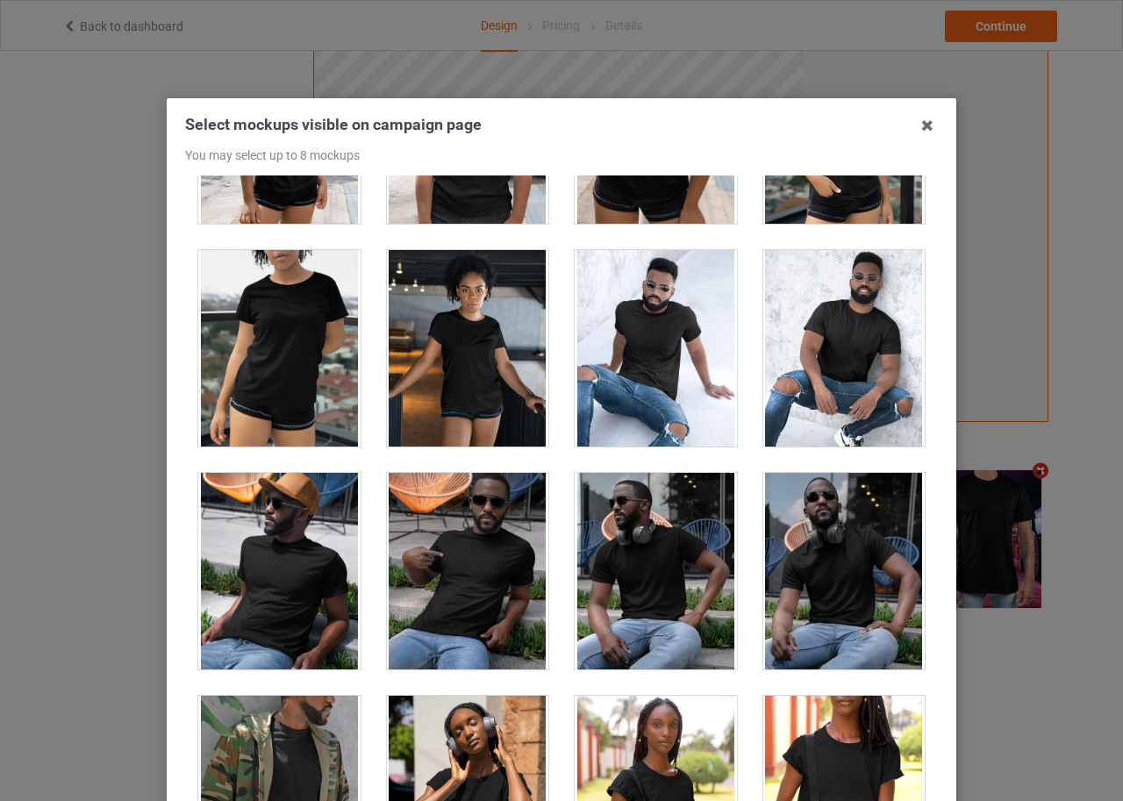
click at [844, 528] on div at bounding box center [844, 571] width 162 height 197
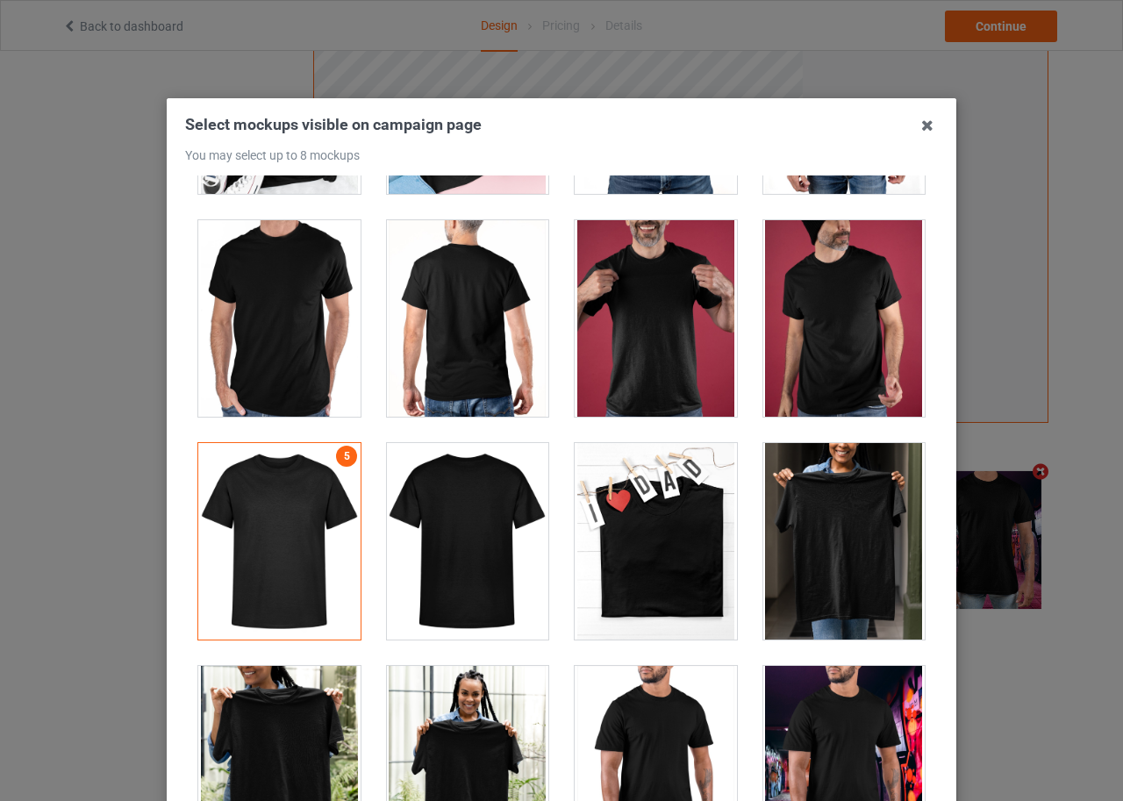
scroll to position [8073, 0]
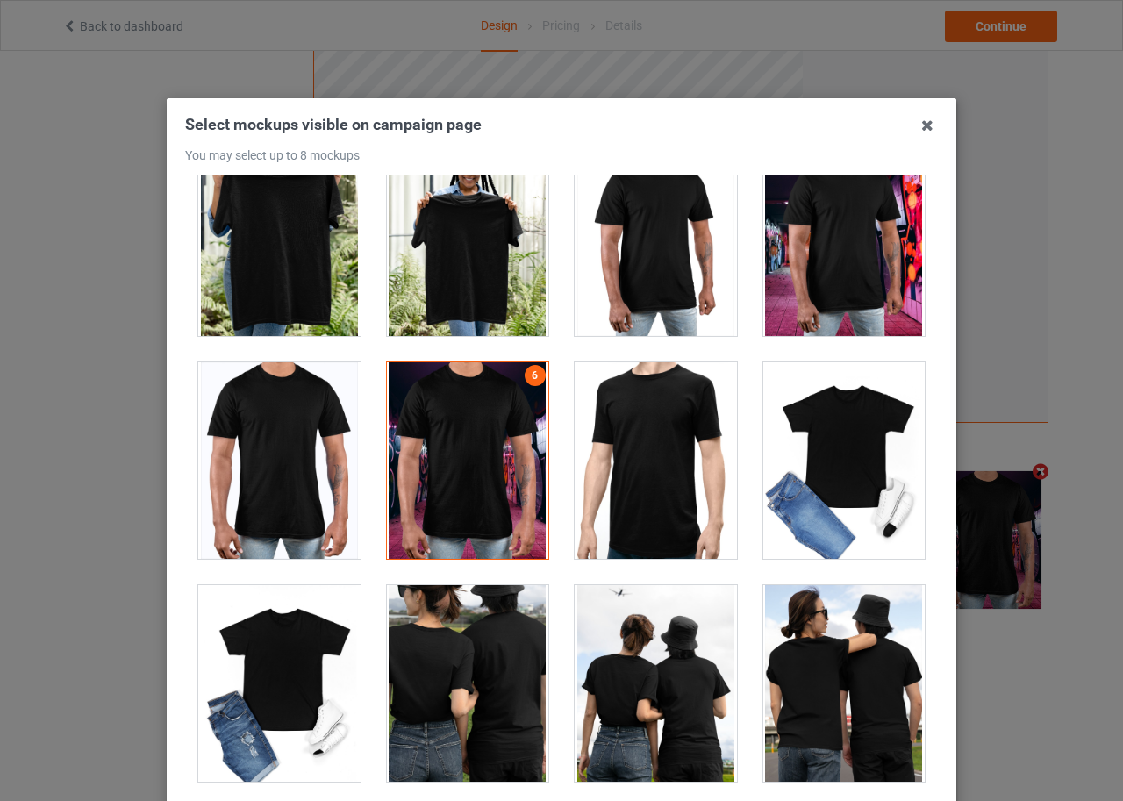
click at [469, 496] on div at bounding box center [468, 460] width 162 height 197
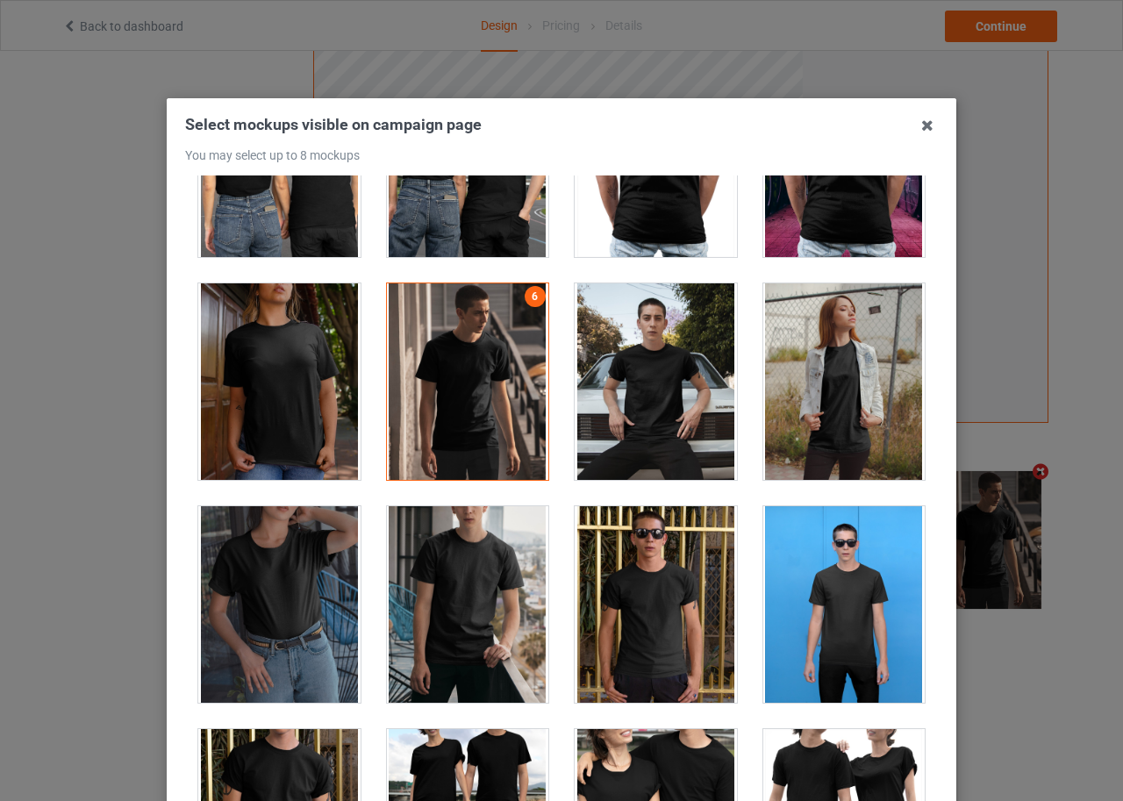
scroll to position [9077, 0]
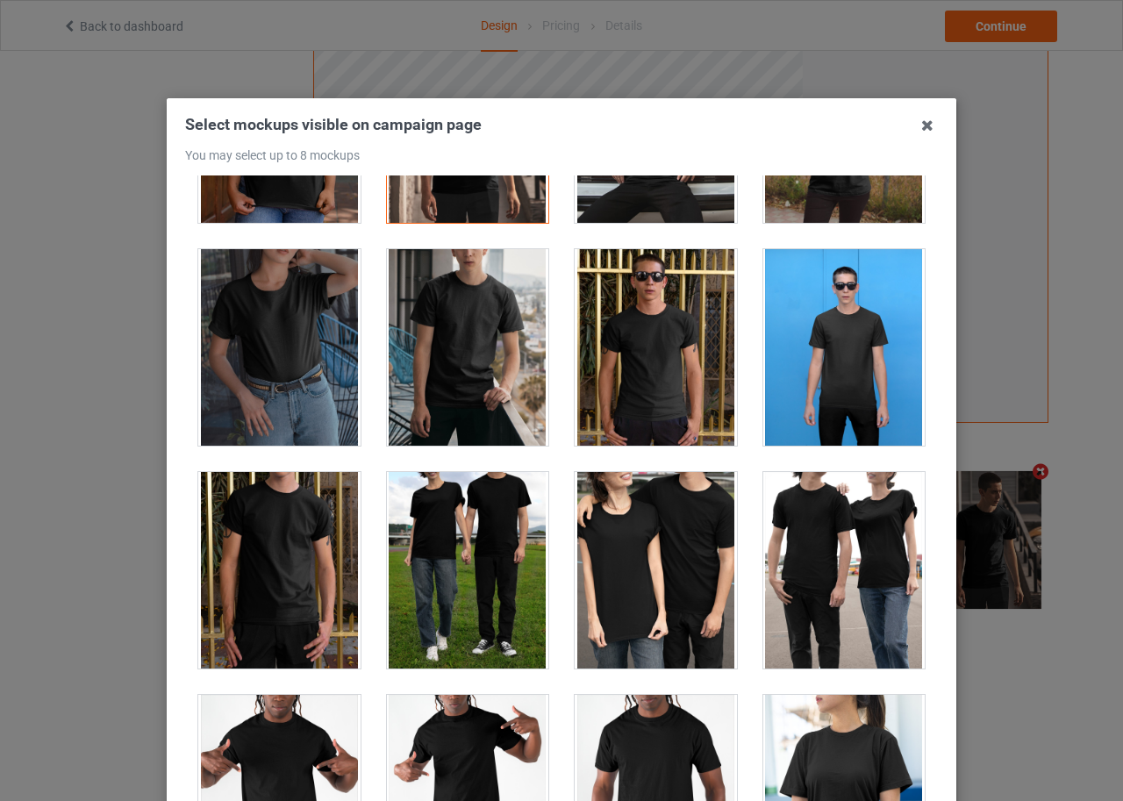
click at [904, 412] on div at bounding box center [844, 347] width 189 height 223
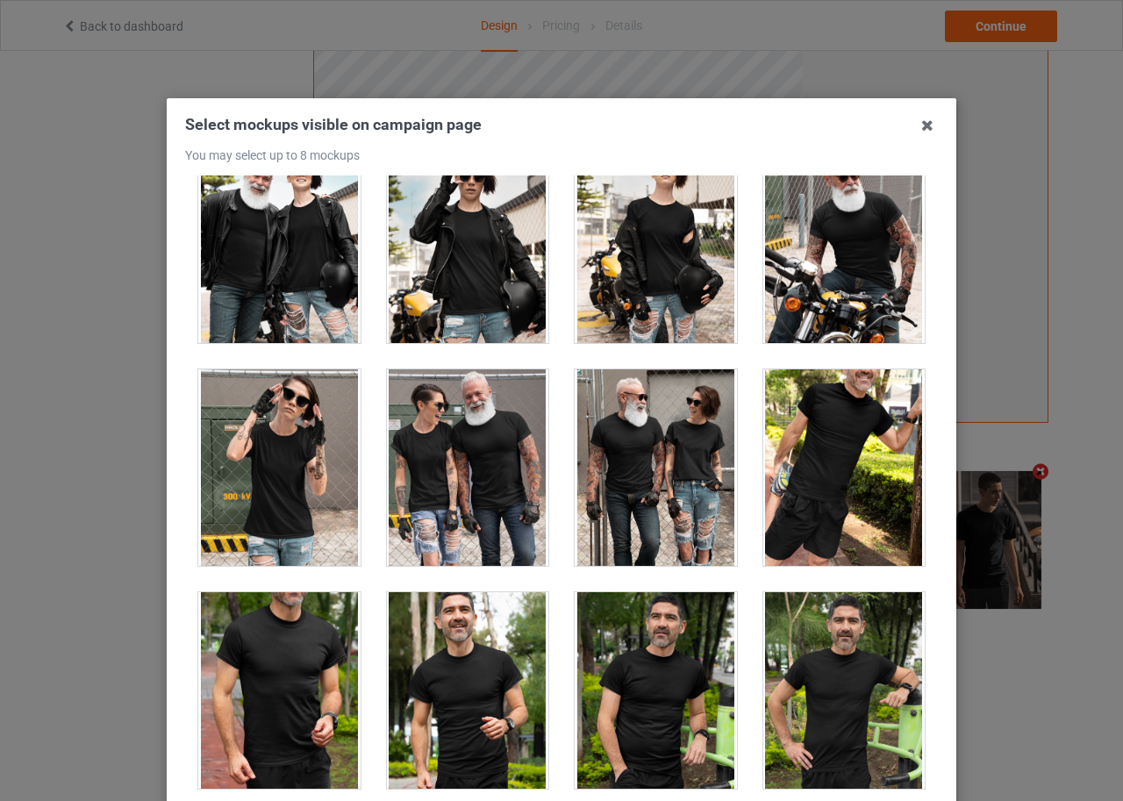
scroll to position [16711, 0]
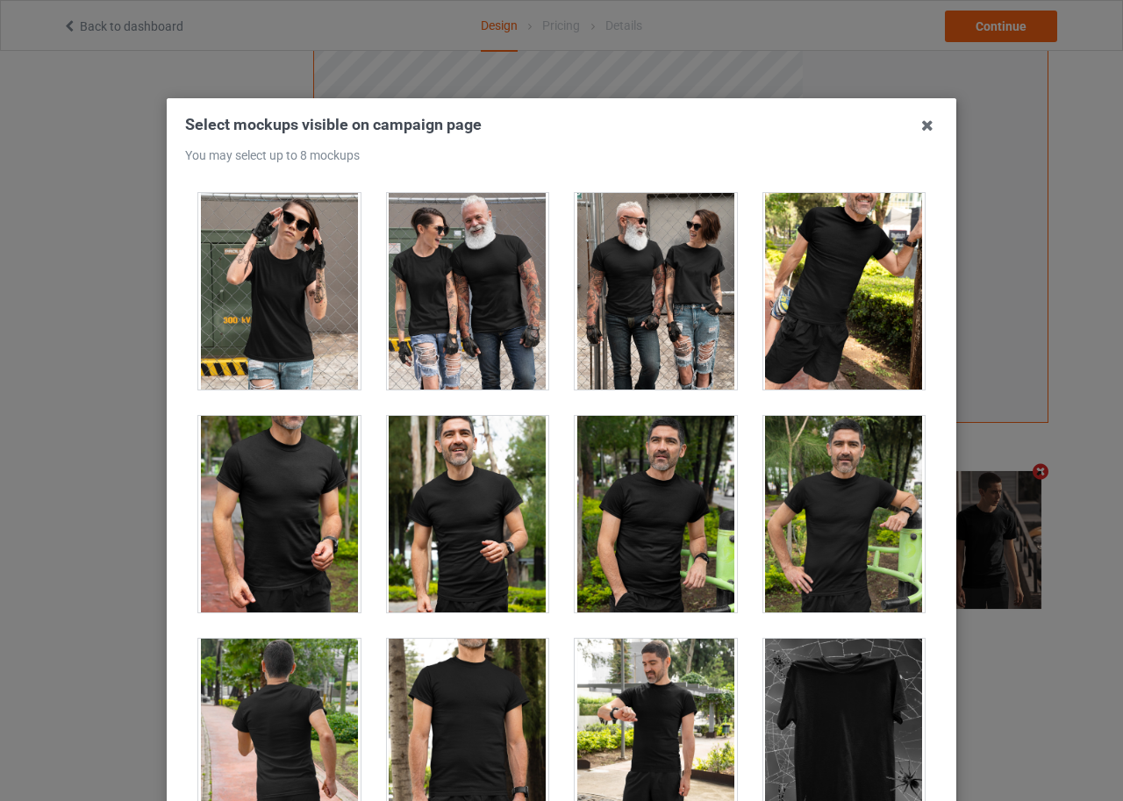
click at [644, 492] on div at bounding box center [656, 514] width 162 height 197
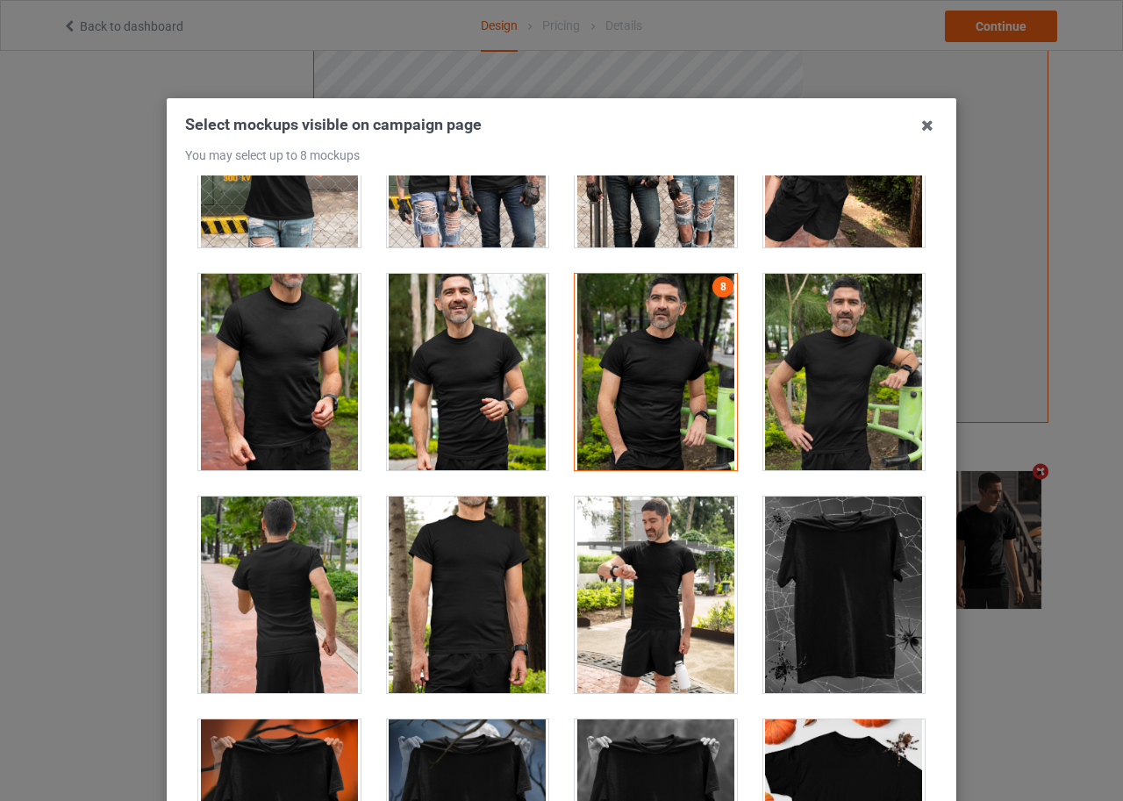
scroll to position [17150, 0]
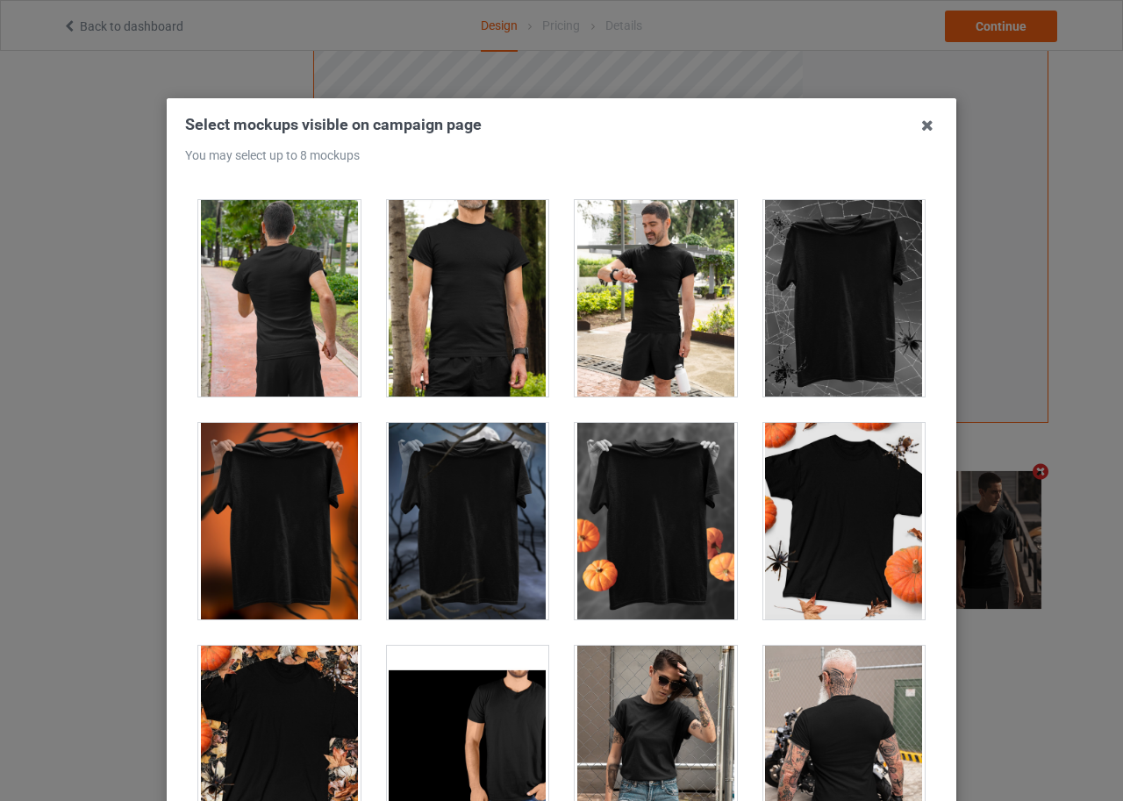
click at [598, 326] on div at bounding box center [656, 298] width 162 height 197
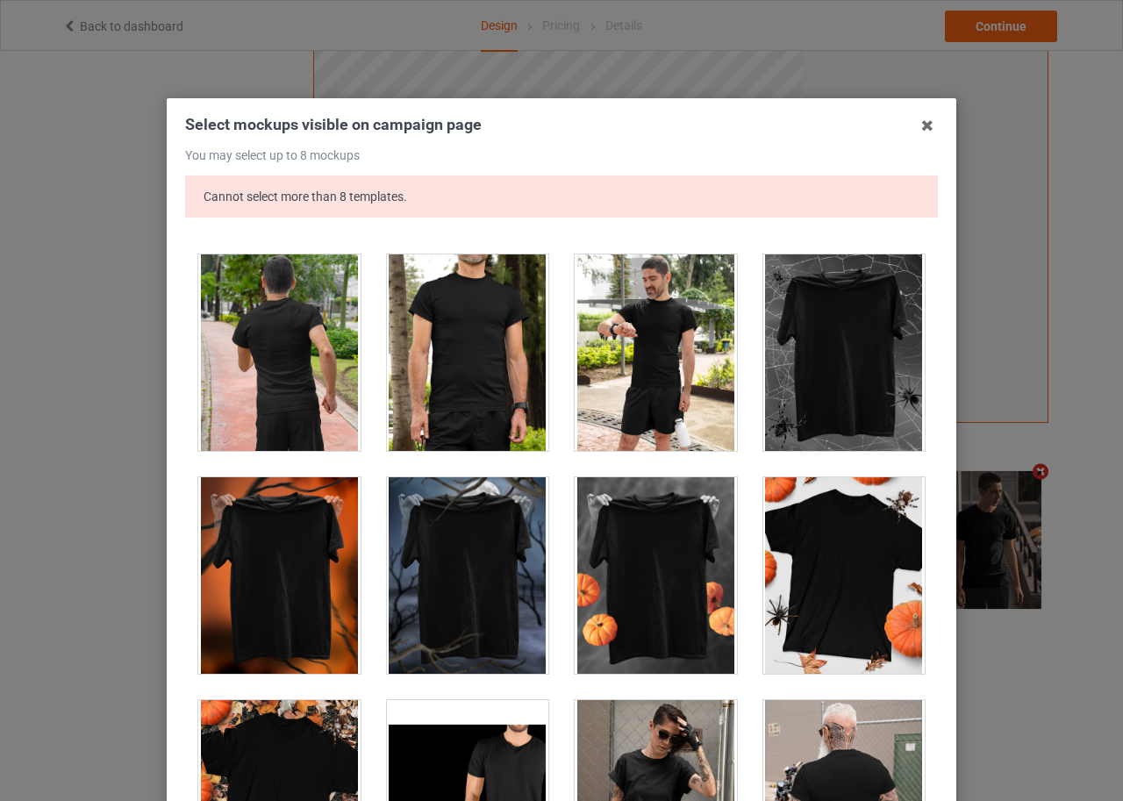
click at [612, 326] on div at bounding box center [656, 352] width 162 height 197
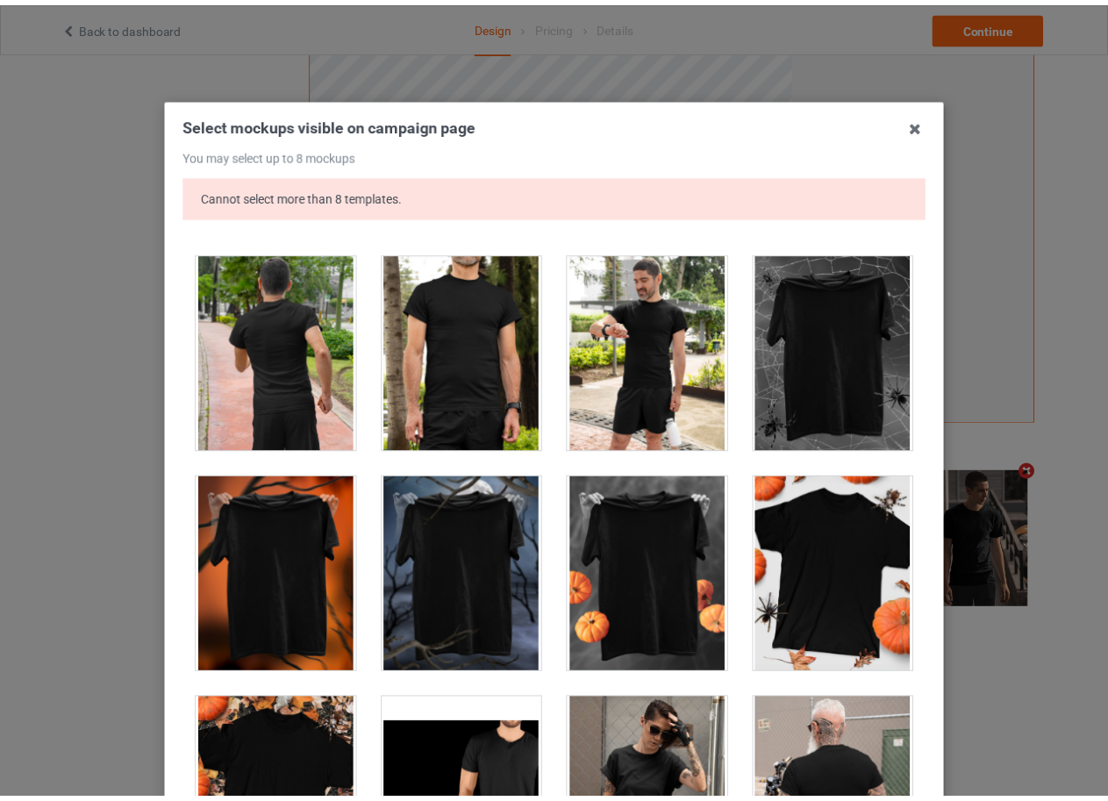
scroll to position [248, 0]
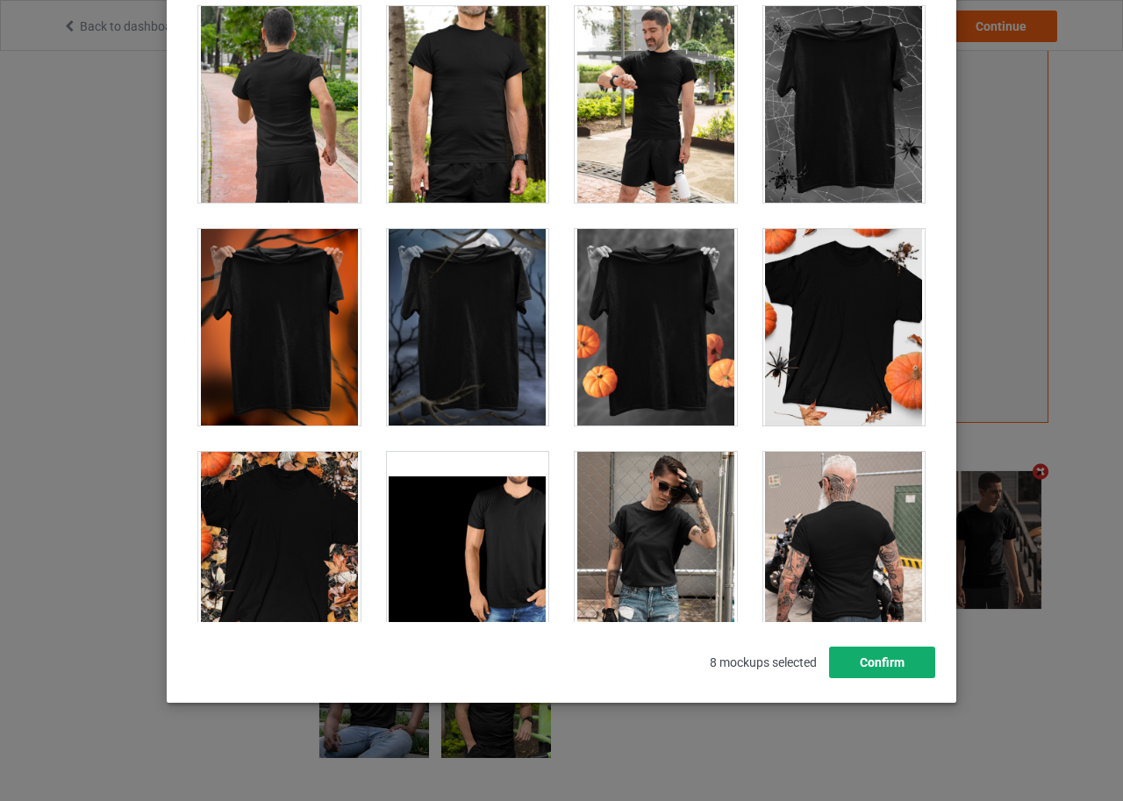
click at [876, 655] on button "Confirm" at bounding box center [882, 663] width 106 height 32
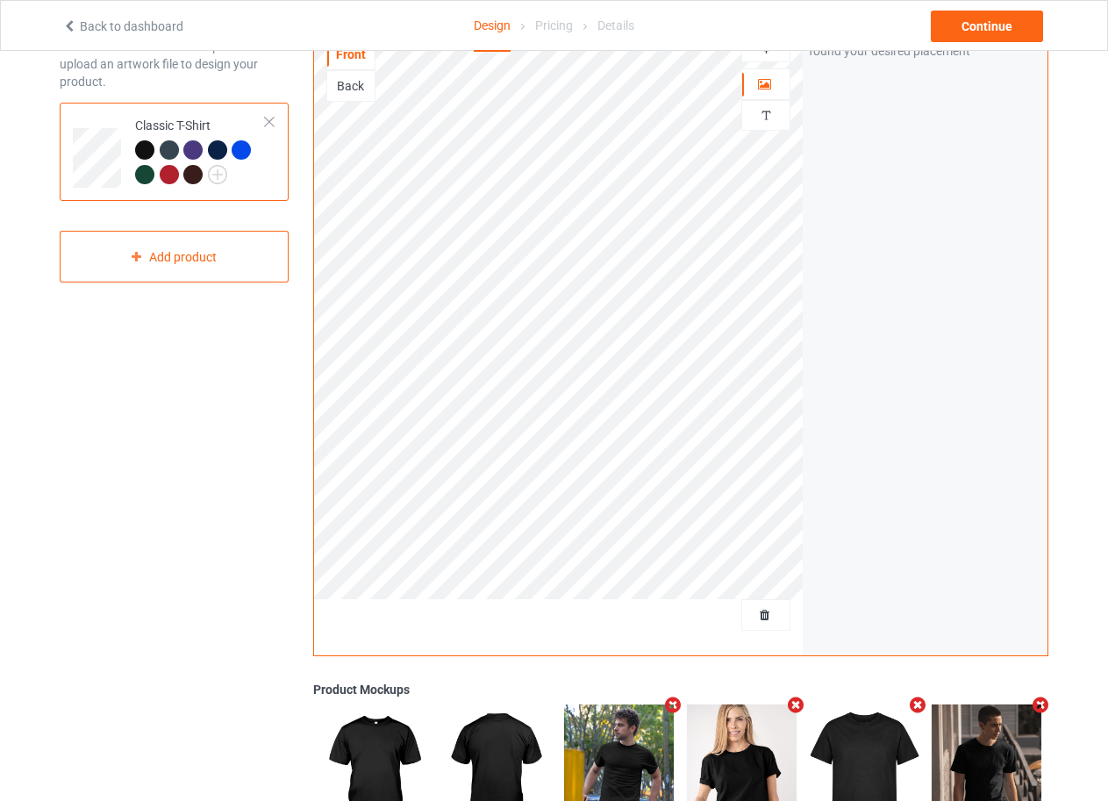
scroll to position [0, 0]
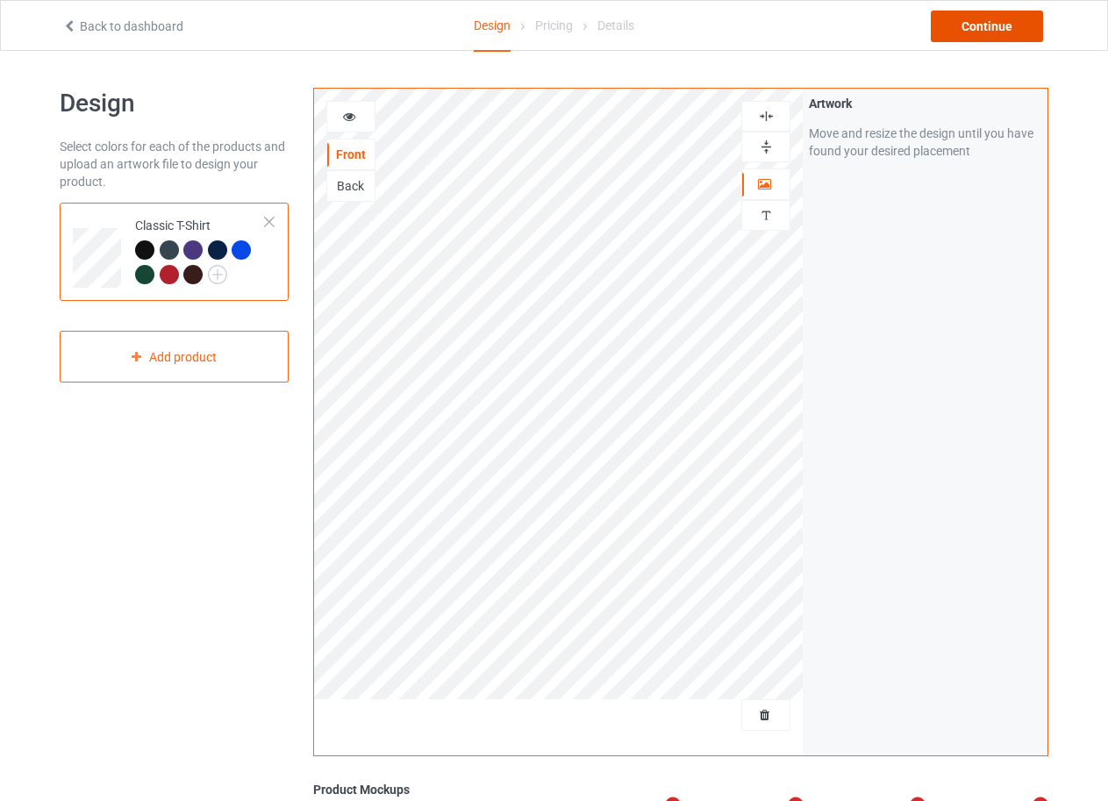
click at [945, 36] on div "Continue" at bounding box center [987, 27] width 112 height 32
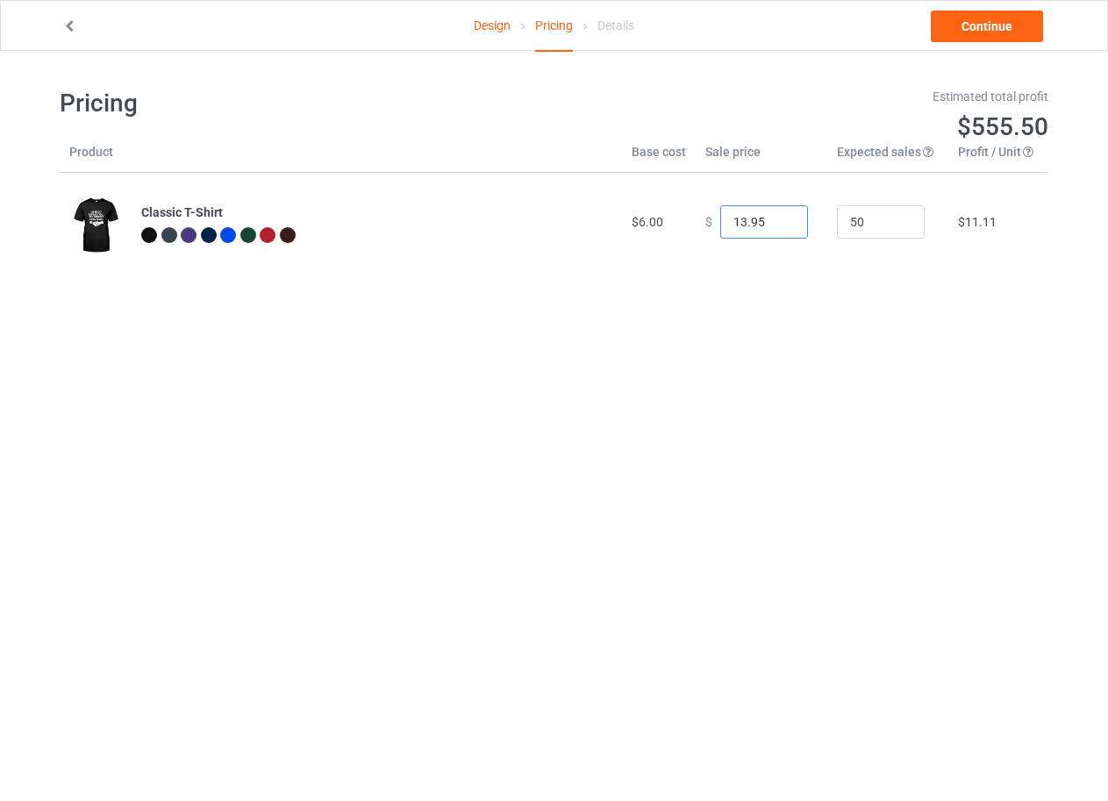
click at [775, 226] on input "13.95" at bounding box center [764, 221] width 88 height 33
click at [775, 226] on input "12.95" at bounding box center [764, 221] width 88 height 33
click at [771, 227] on input "11.95" at bounding box center [764, 221] width 88 height 33
type input "10.95"
click at [771, 227] on input "10.95" at bounding box center [764, 221] width 88 height 33
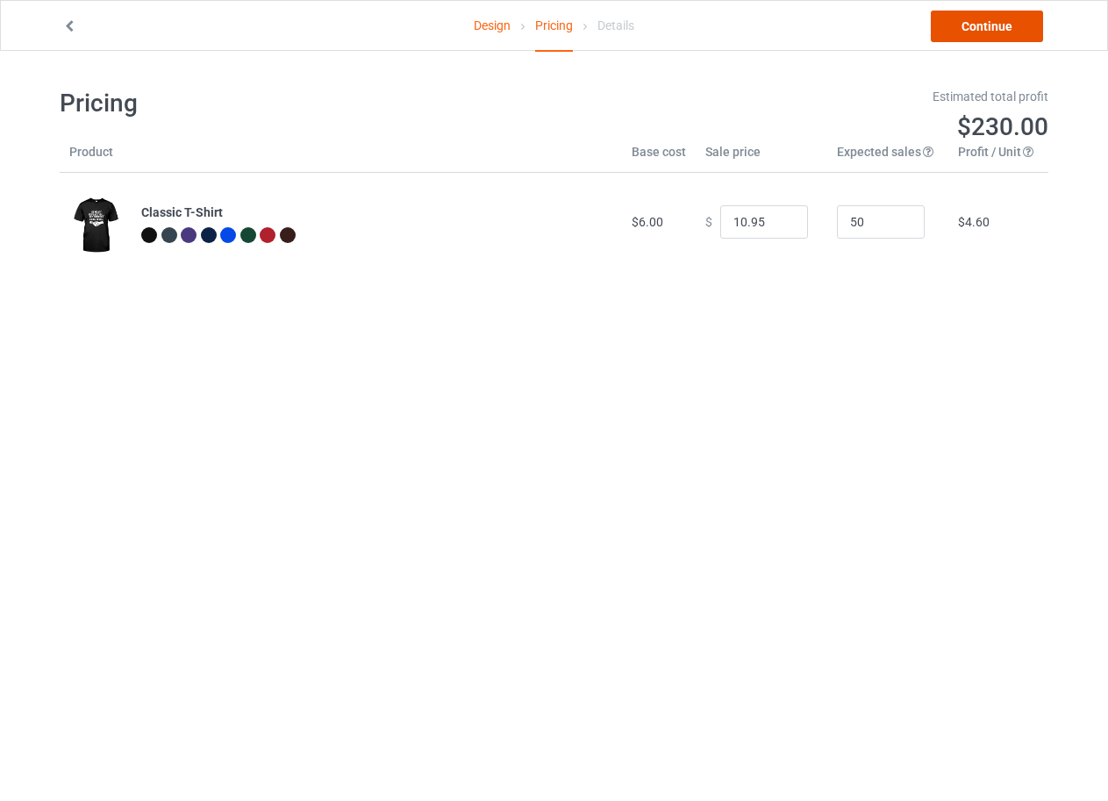
click at [1003, 26] on link "Continue" at bounding box center [987, 27] width 112 height 32
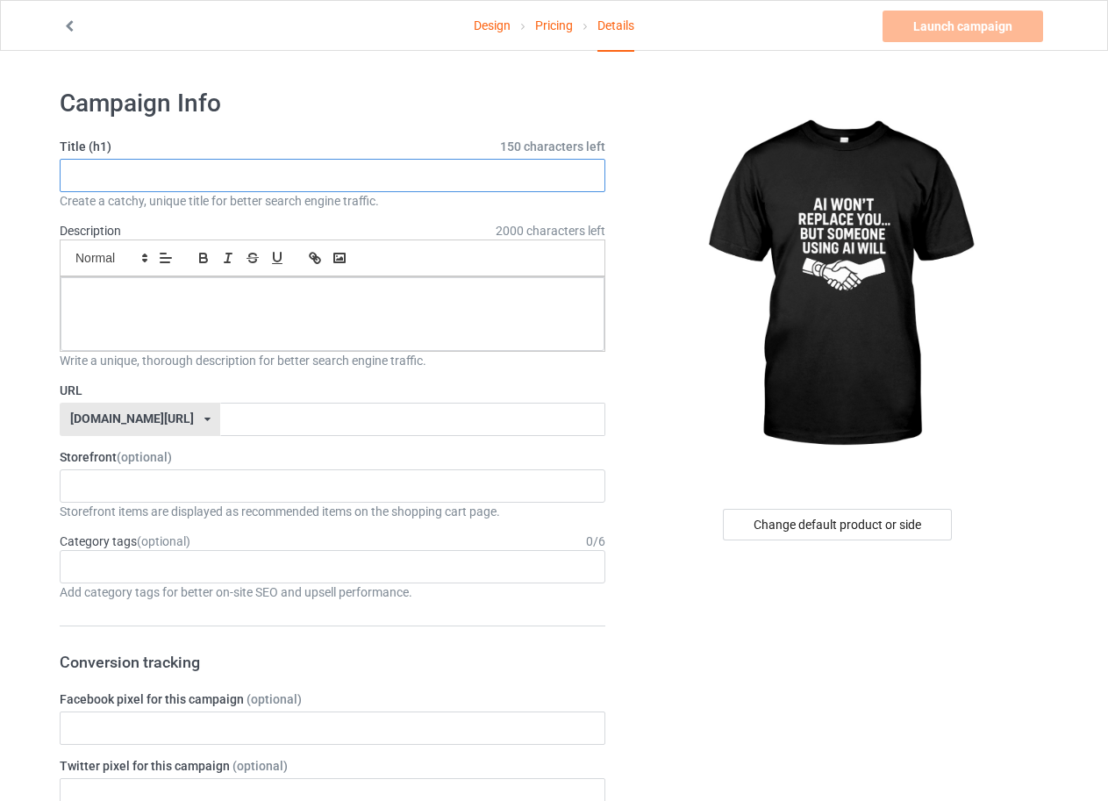
click at [278, 172] on input "text" at bounding box center [333, 175] width 546 height 33
paste input "AI Won’t Replace You… But Someone Using AI Will” – Futuristic Motivational T-Sh…"
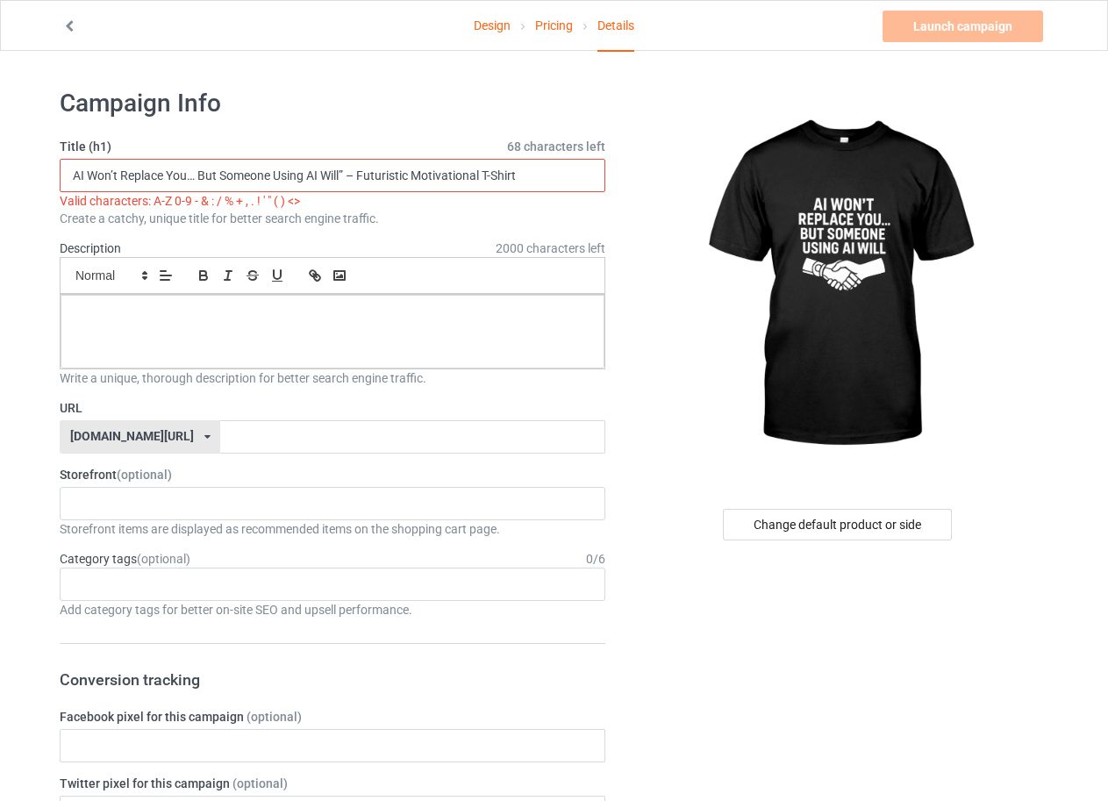
click at [354, 177] on input "AI Won’t Replace You… But Someone Using AI Will” – Futuristic Motivational T-Sh…" at bounding box center [333, 175] width 546 height 33
click at [197, 176] on input "AI Won’t Replace You… But Someone Using AI Will” Futuristic Motivational T-Shirt" at bounding box center [333, 175] width 546 height 33
type input "AI Won’t Replace YoBut Someone Using AI Will” Futuristic Motivational T-Shirt"
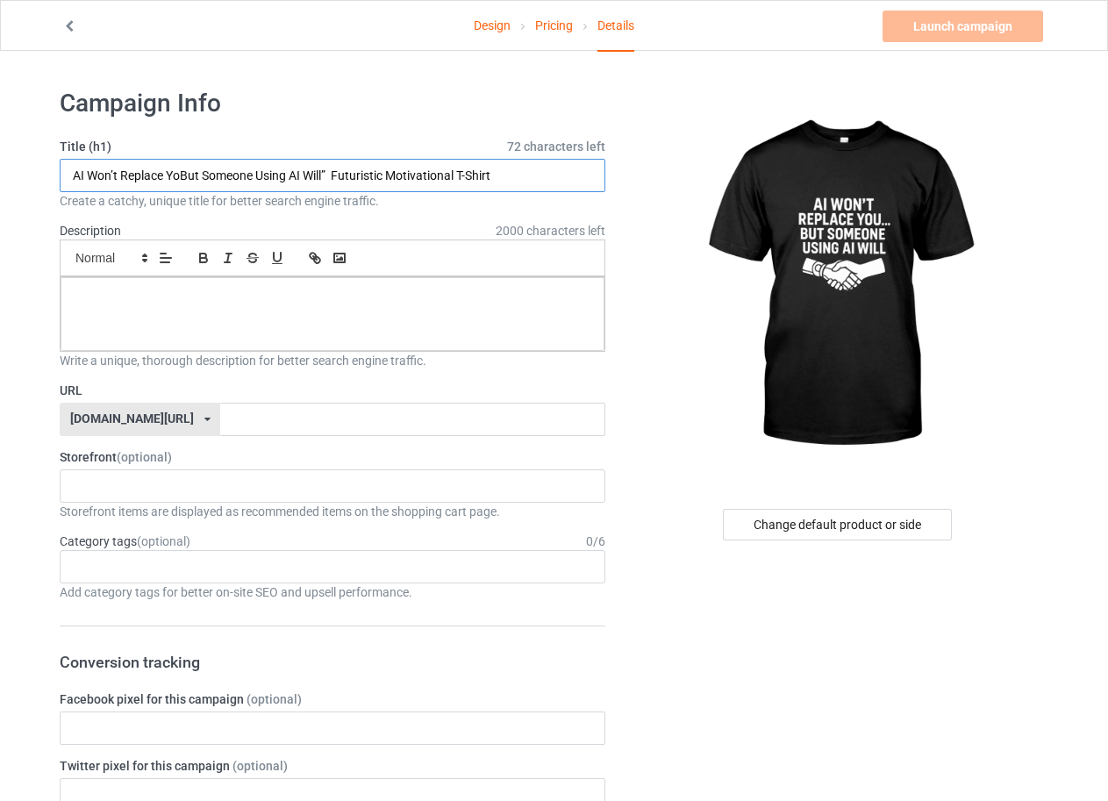
click at [226, 177] on input "AI Won’t Replace YoBut Someone Using AI Will” Futuristic Motivational T-Shirt" at bounding box center [333, 175] width 546 height 33
paste input "AI Won’t Replace You… But Someone Using AI Will” – Futuristic Motivational T-Sh…"
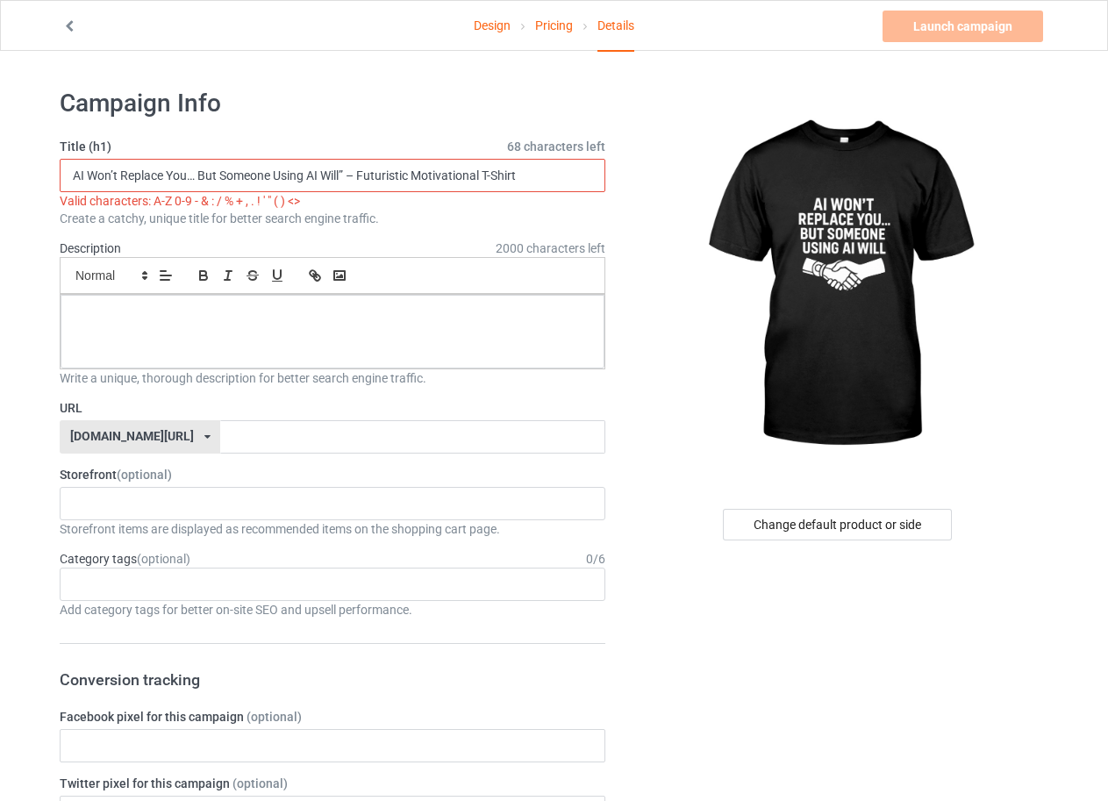
click at [197, 172] on input "AI Won’t Replace You… But Someone Using AI Will” – Futuristic Motivational T-Sh…" at bounding box center [333, 175] width 546 height 33
click at [346, 172] on input "AI Won’t Replace You But Someone Using AI Will” – Futuristic Motivational T-Shi…" at bounding box center [333, 175] width 546 height 33
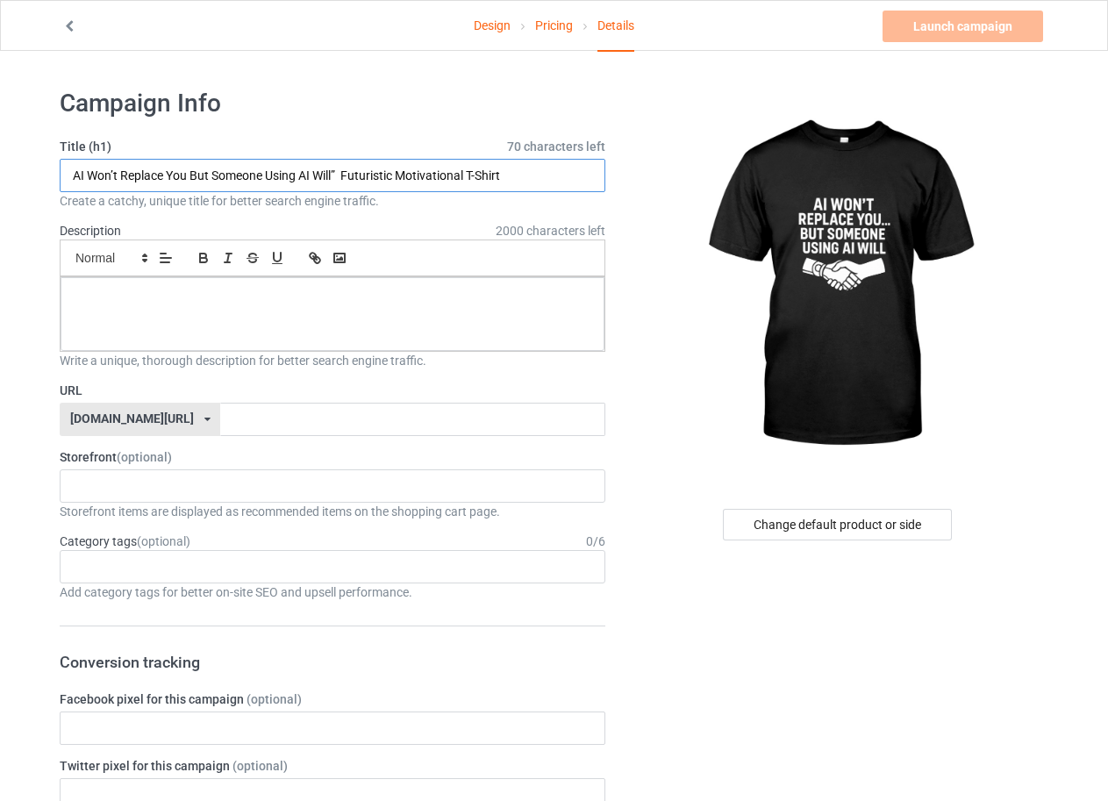
type input "AI Won’t Replace You But Someone Using AI Will” Futuristic Motivational T-Shirt"
click at [341, 286] on div at bounding box center [333, 314] width 544 height 74
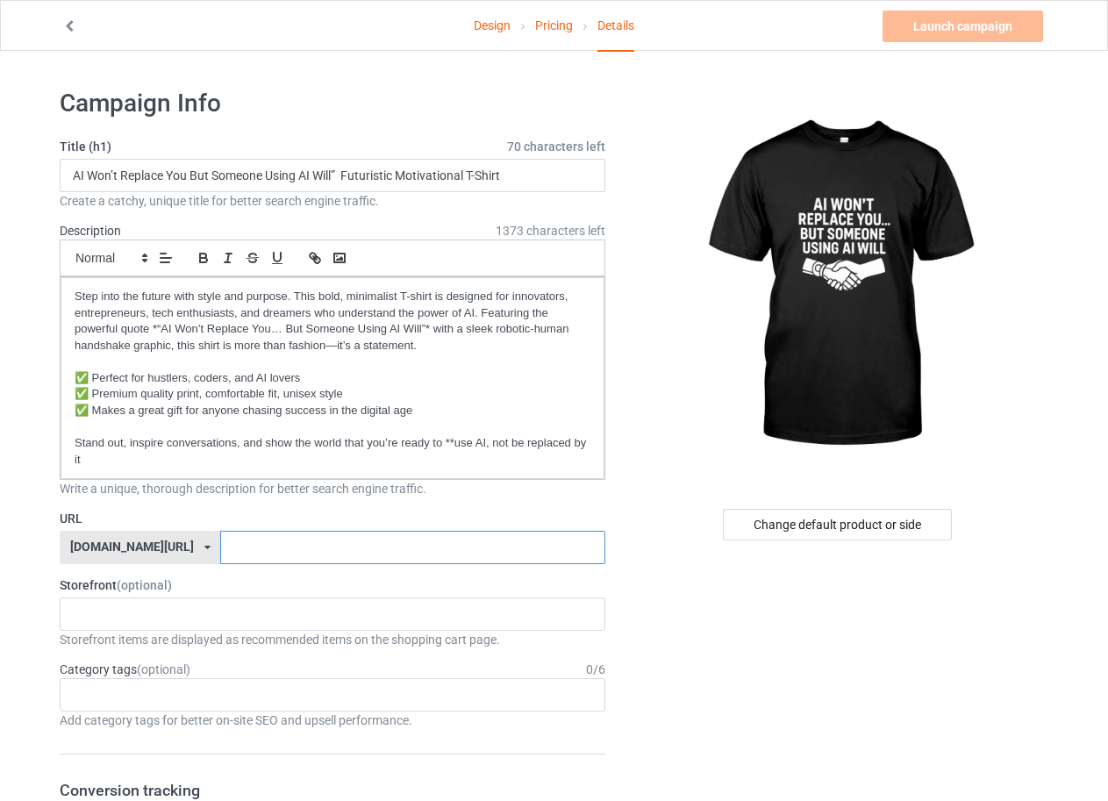
click at [238, 547] on input "text" at bounding box center [412, 547] width 384 height 33
paste input "AI Won’t Replace You"
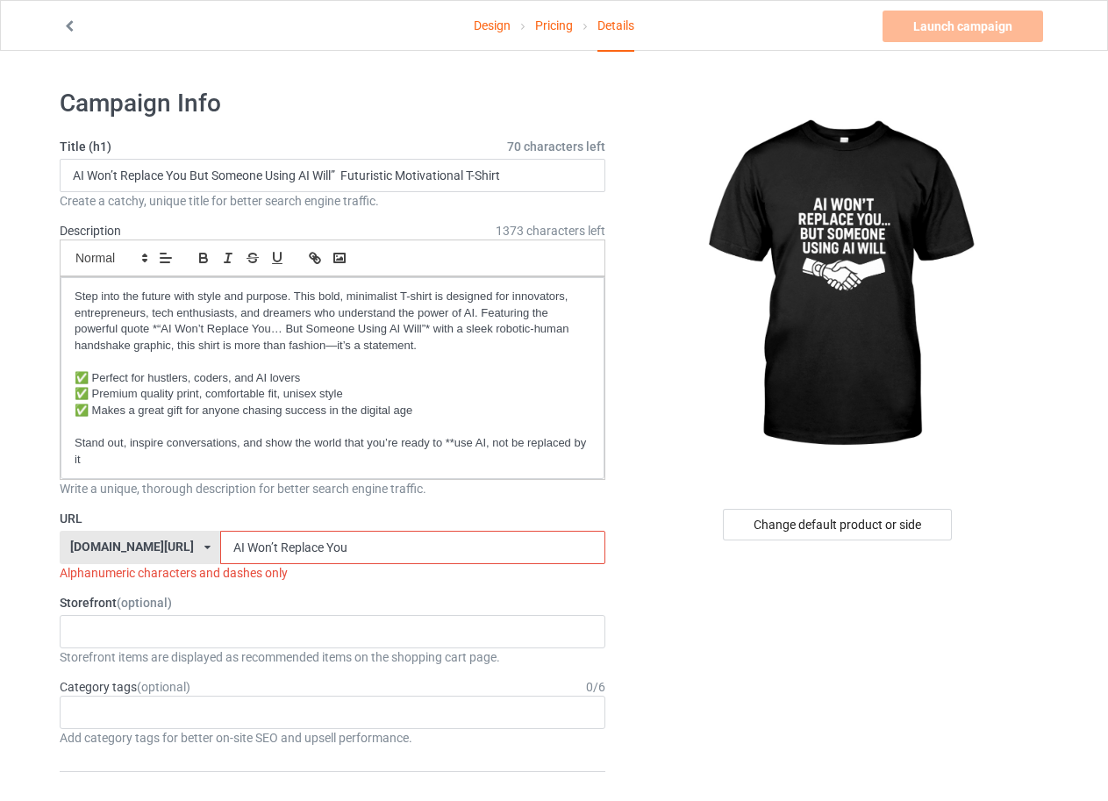
click at [276, 548] on input "AI Won’t Replace You" at bounding box center [412, 547] width 384 height 33
click at [231, 544] on input "AI Won’t Replace_You" at bounding box center [412, 547] width 384 height 33
click at [220, 544] on input "AI Won’t_Replace_You" at bounding box center [412, 547] width 384 height 33
click at [234, 547] on input "AI-Won’t_Replace_You" at bounding box center [412, 547] width 384 height 33
click at [282, 548] on input "AI-Won’t-Replace_You" at bounding box center [412, 547] width 384 height 33
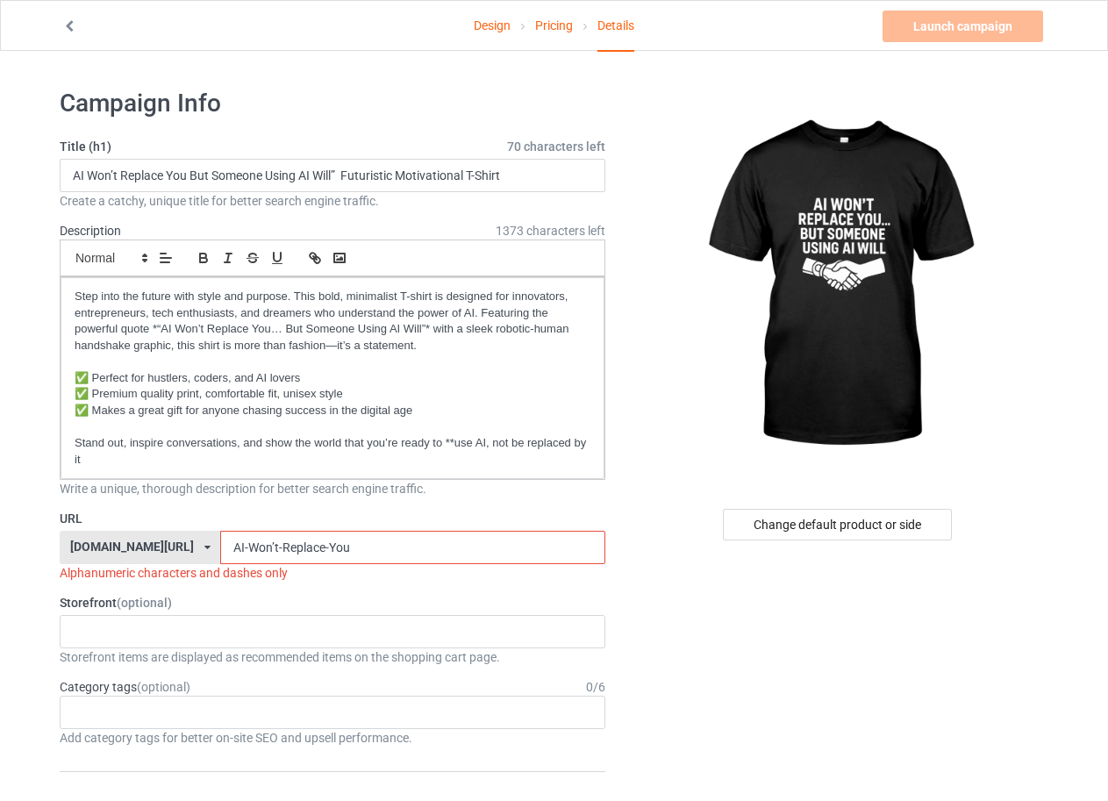
click at [305, 548] on input "AI-Won’t-Replace-You" at bounding box center [412, 547] width 384 height 33
type input "AI-Won’t-Replace-You"
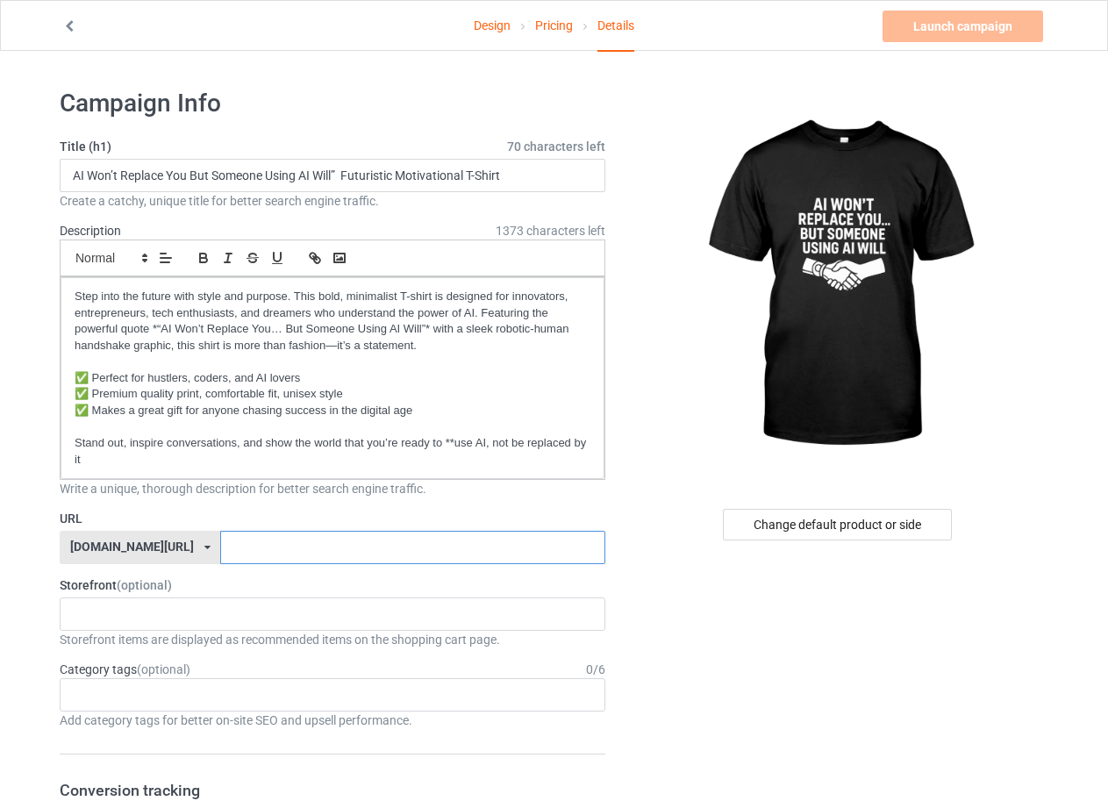
paste input "👉 ai-wont-replace-you-shirt"
type input "👉 ai-wont-replace-you-shirt"
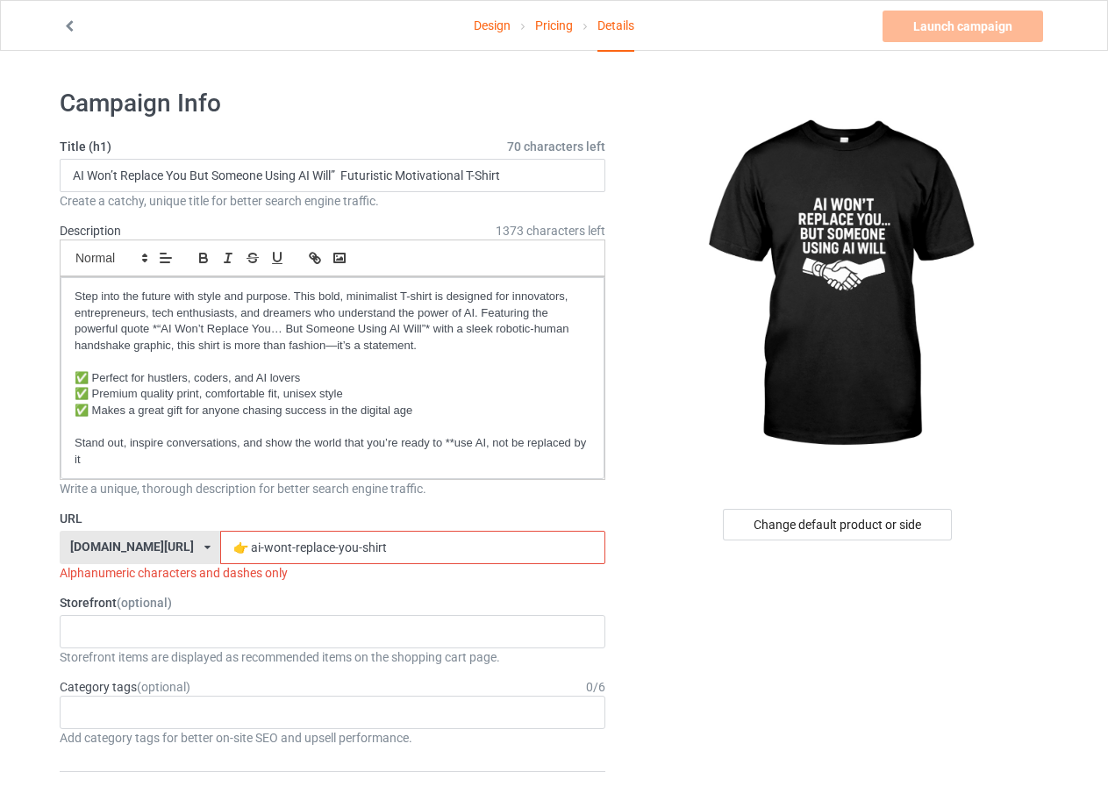
click at [320, 543] on input "👉 ai-wont-replace-you-shirt" at bounding box center [412, 547] width 384 height 33
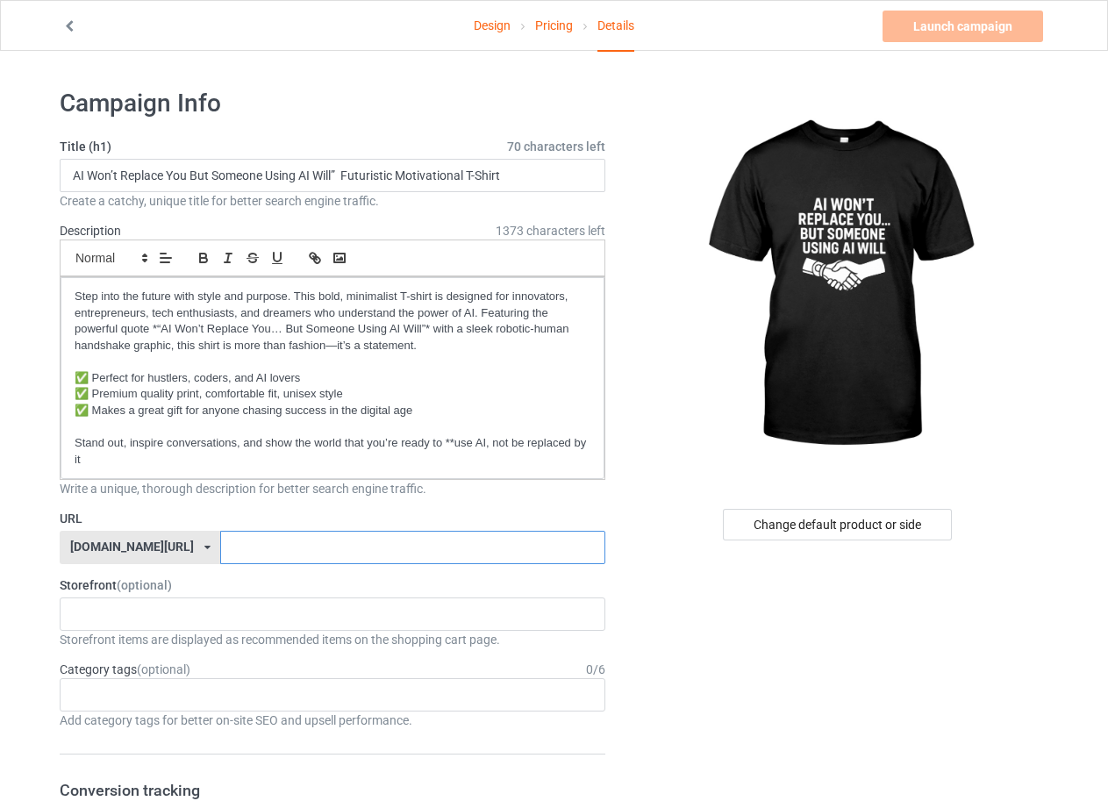
paste input "👉 ai-handshake-futuristic-shirt"
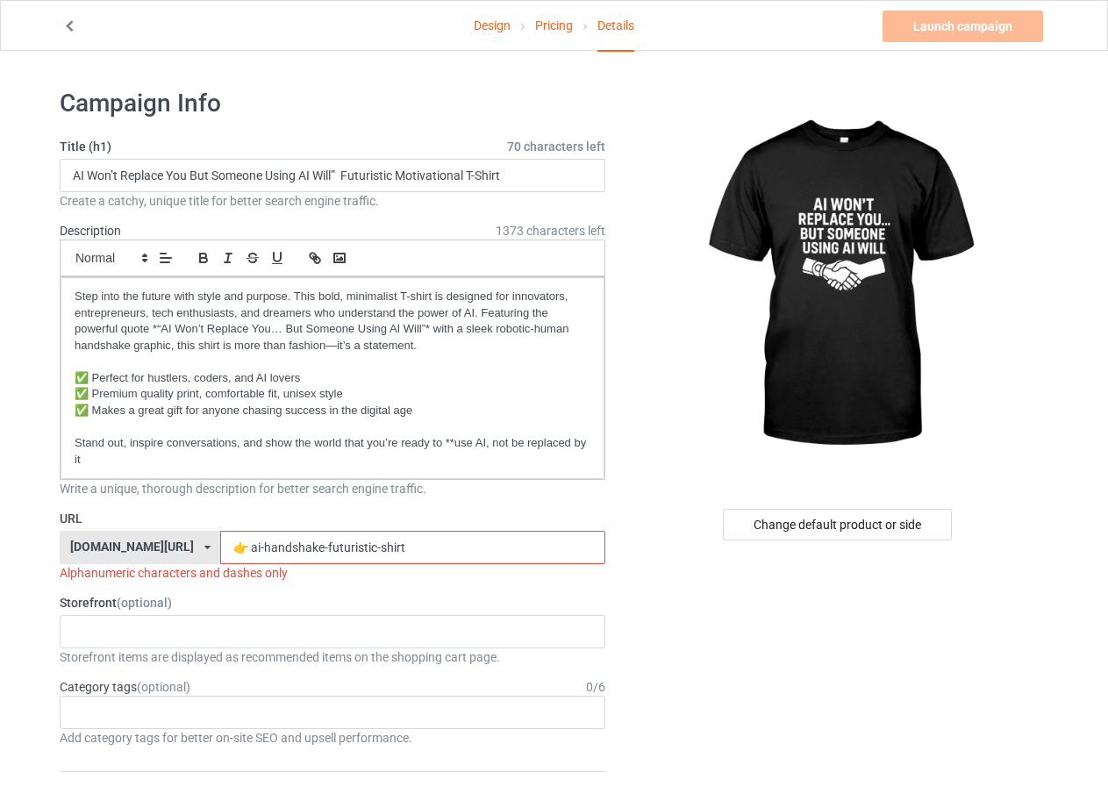
click at [220, 548] on input "👉 ai-handshake-futuristic-shirt" at bounding box center [412, 547] width 384 height 33
drag, startPoint x: 314, startPoint y: 545, endPoint x: 200, endPoint y: 541, distance: 114.1
click at [220, 541] on input "ai-handshake-futuristic-shirt" at bounding box center [412, 547] width 384 height 33
click at [220, 548] on input "ai-shirt" at bounding box center [412, 547] width 384 height 33
click at [247, 549] on input "ai_shirt" at bounding box center [412, 547] width 384 height 33
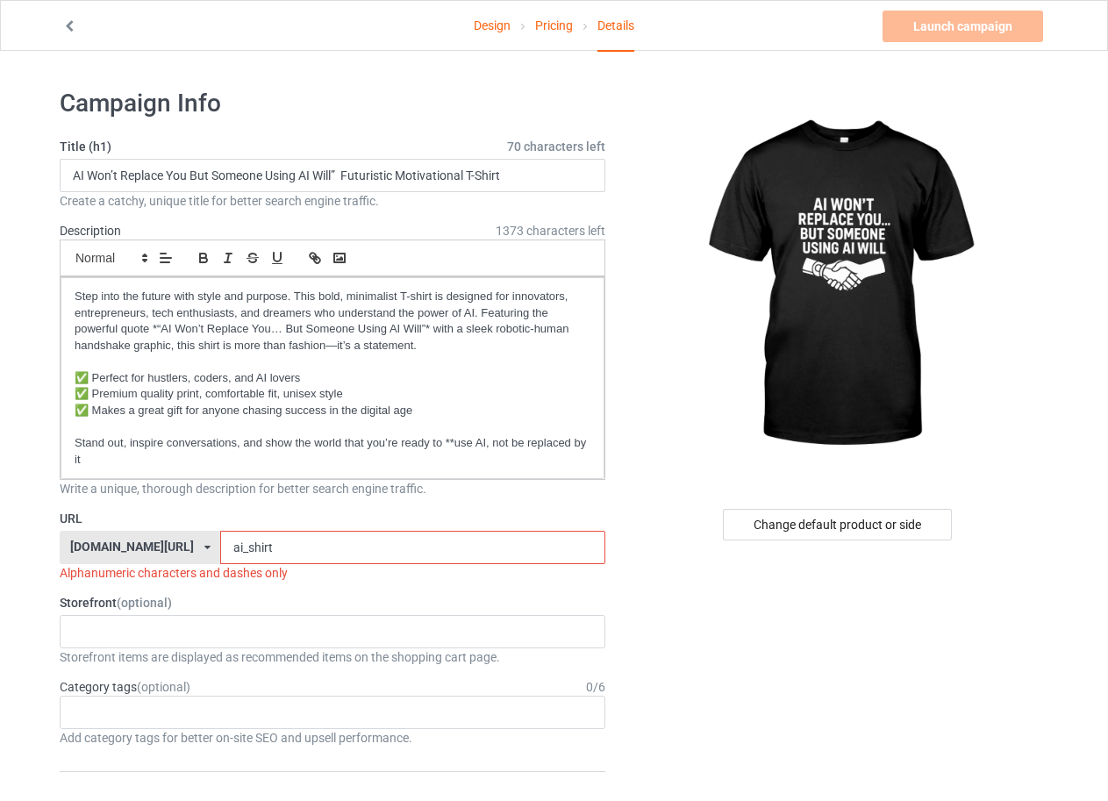
click at [220, 549] on input "ai_shirt" at bounding box center [412, 547] width 384 height 33
click at [252, 548] on input "ai1shirt" at bounding box center [412, 547] width 384 height 33
click at [220, 549] on input "ai1shirt" at bounding box center [412, 547] width 384 height 33
click at [233, 543] on input "aishirt" at bounding box center [412, 547] width 384 height 33
type input "aishirt111"
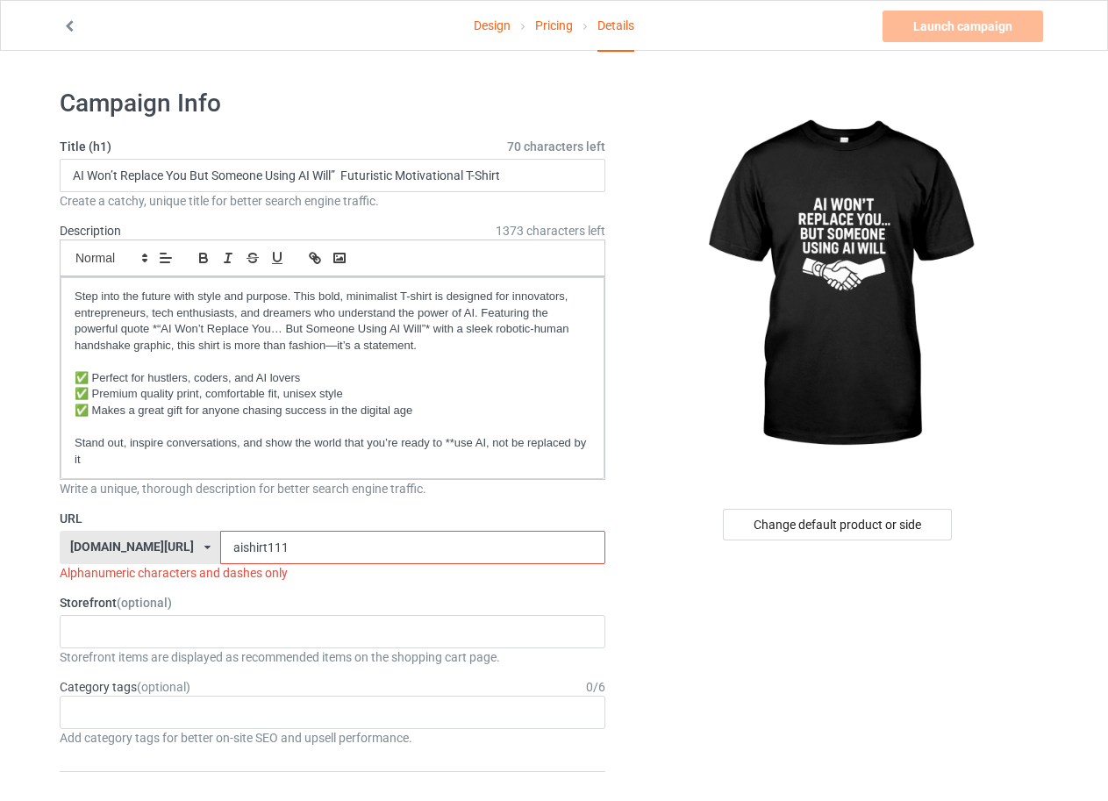
click at [231, 548] on input "aishirt111" at bounding box center [412, 547] width 384 height 33
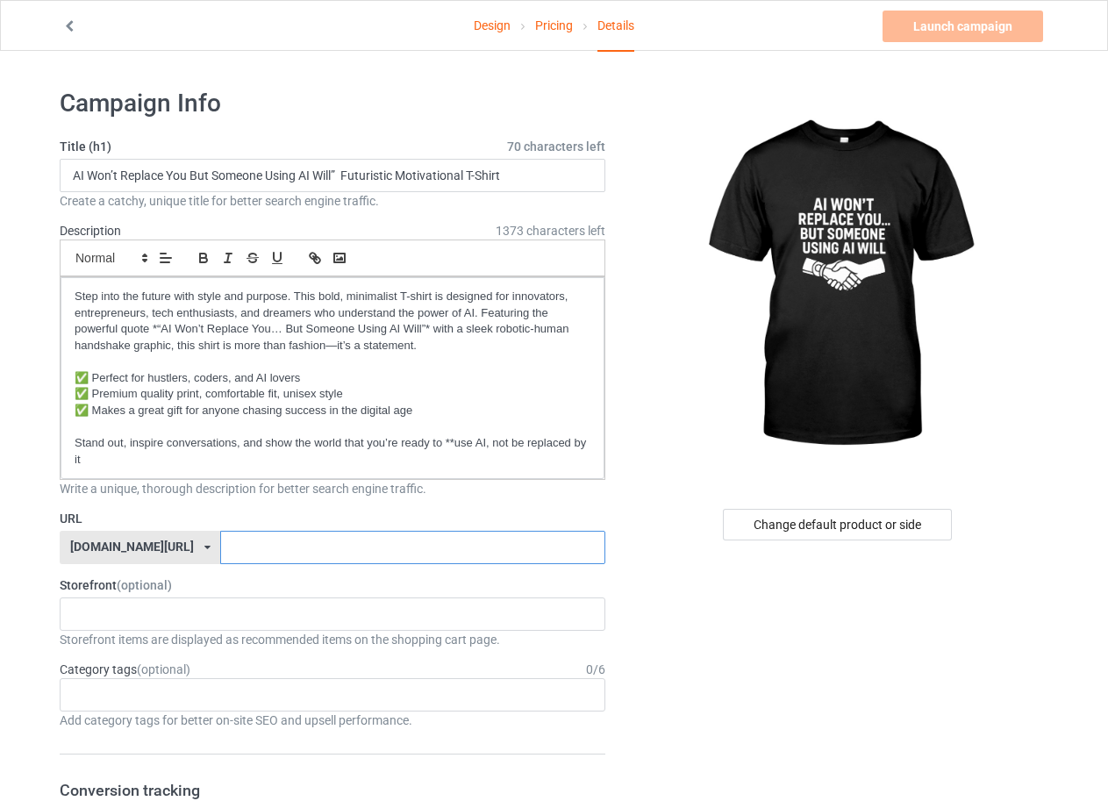
paste input "future-mind-tee"
type input "future-mind-tee"
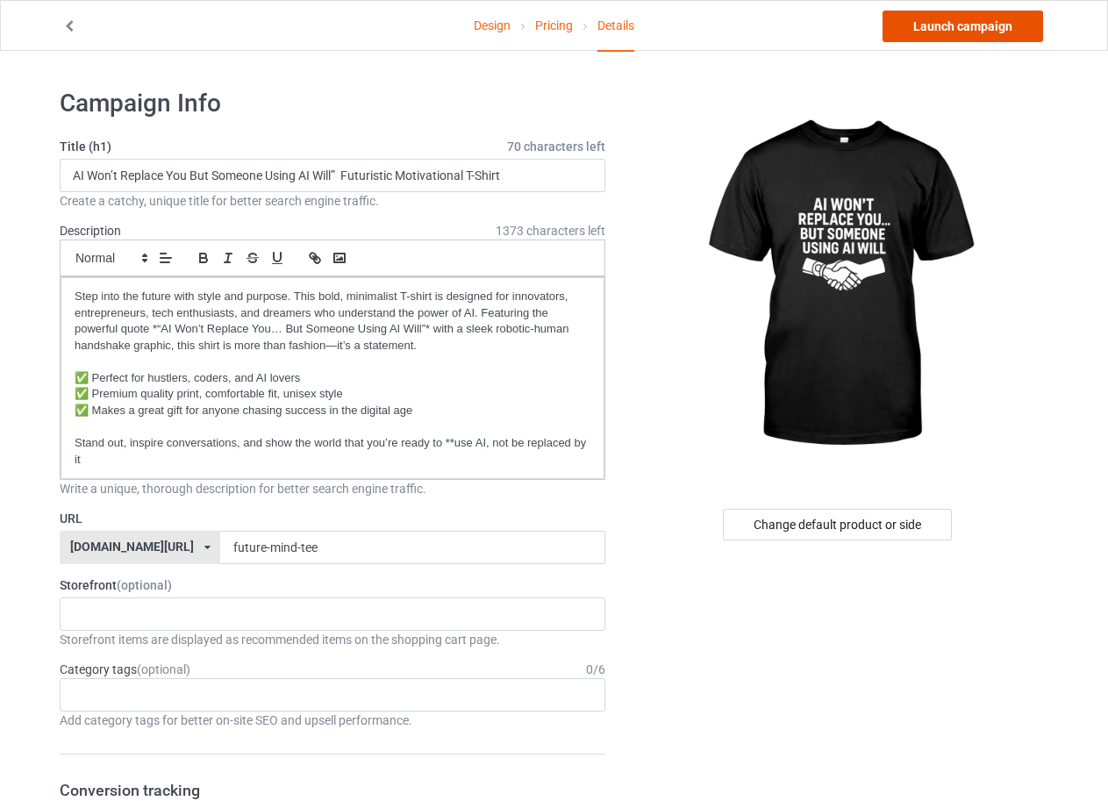
click at [945, 25] on link "Launch campaign" at bounding box center [963, 27] width 161 height 32
